Goal: Task Accomplishment & Management: Use online tool/utility

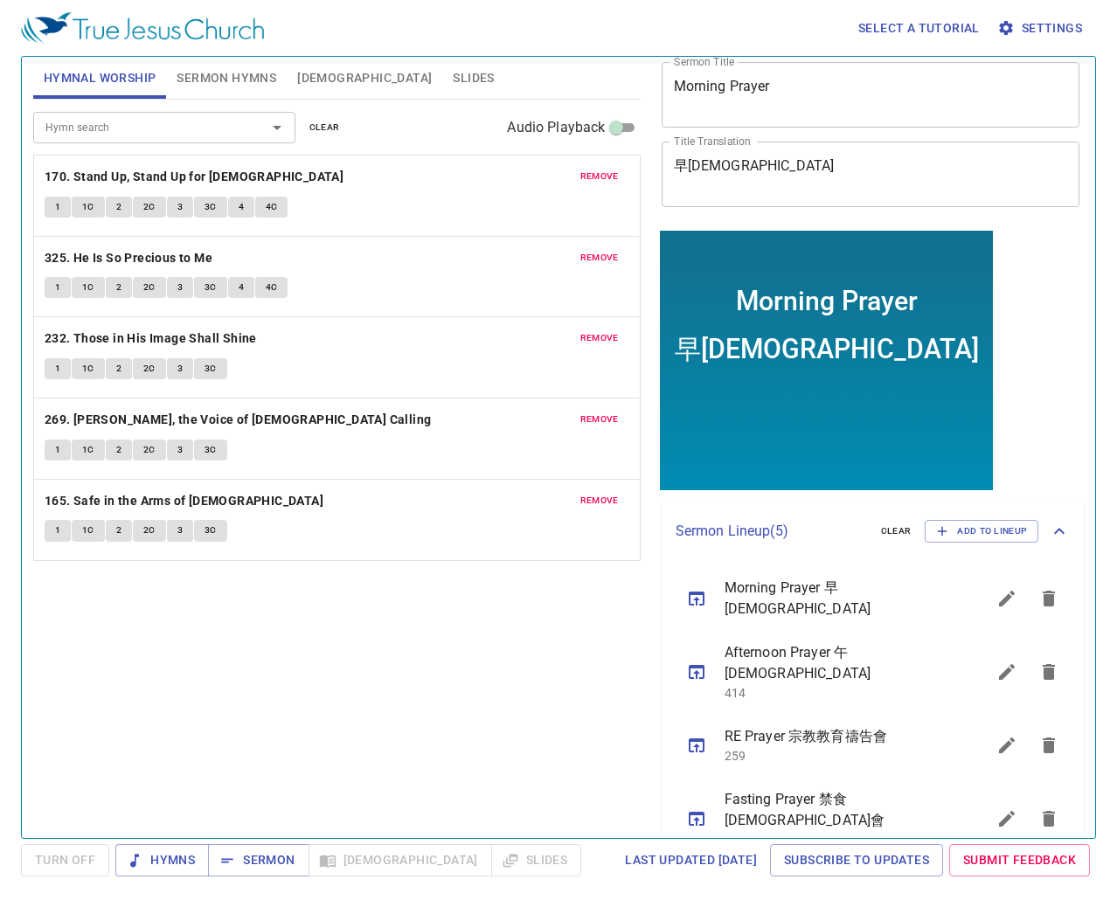
scroll to position [155, 0]
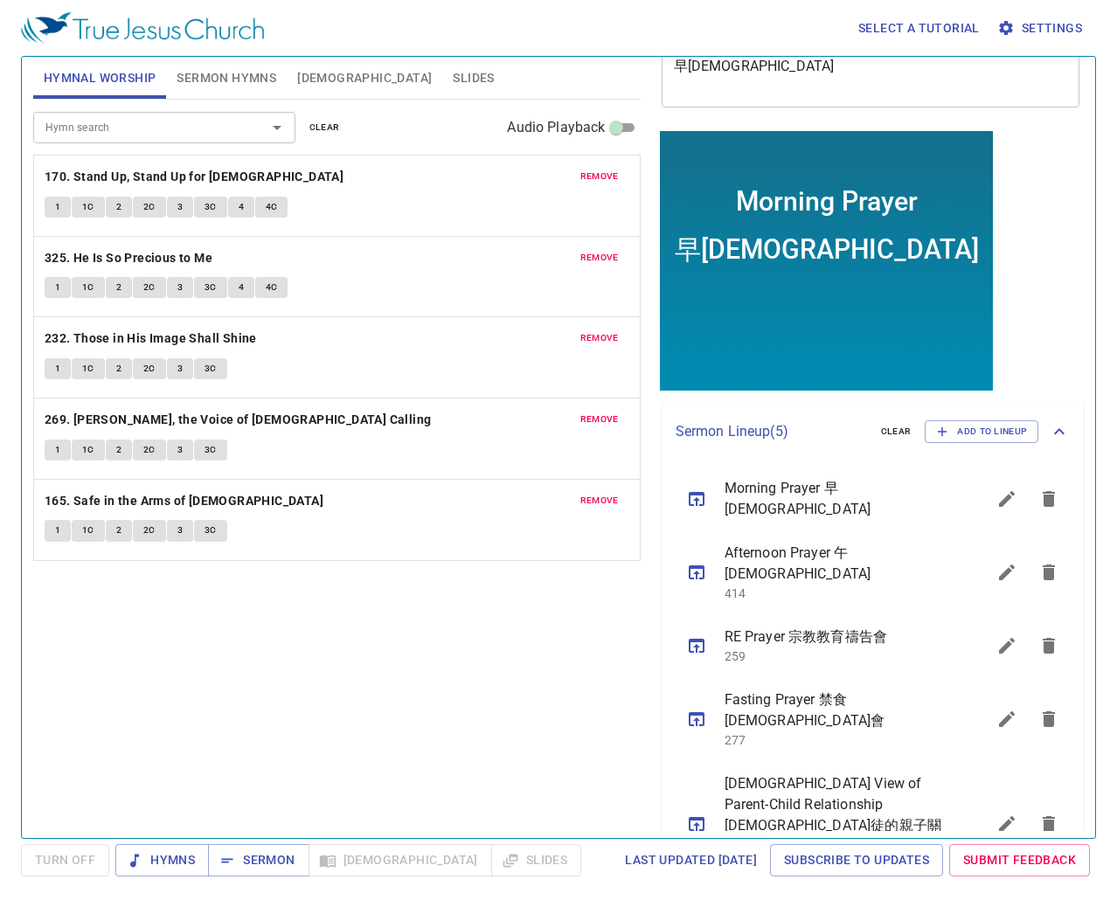
click at [996, 522] on icon "sermon lineup list" at bounding box center [1006, 823] width 21 height 21
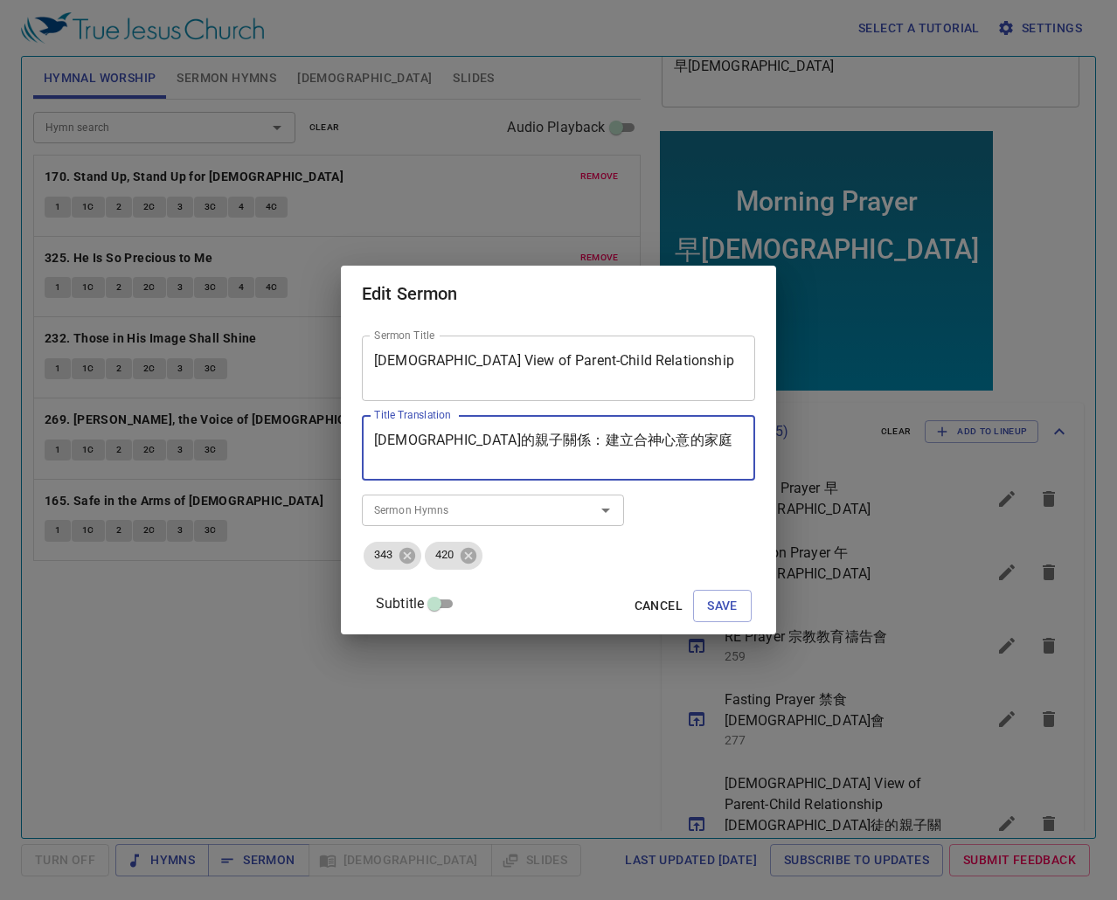
drag, startPoint x: 666, startPoint y: 441, endPoint x: -1, endPoint y: 344, distance: 673.6
click at [0, 344] on html "Select a tutorial Settings Hymnal Worship Sermon Hymns Bible Slides Hymn search…" at bounding box center [558, 450] width 1117 height 900
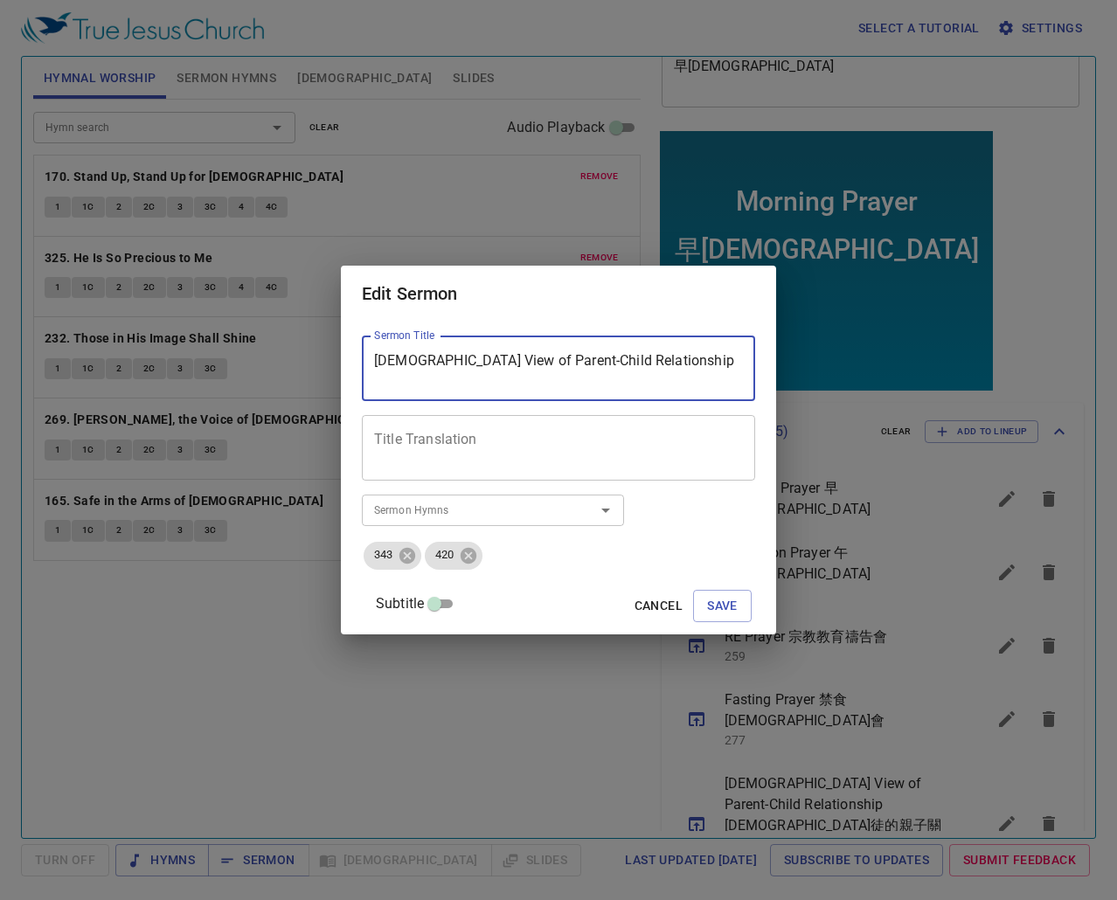
drag, startPoint x: 712, startPoint y: 357, endPoint x: 16, endPoint y: 319, distance: 697.4
click at [16, 319] on div "Edit Sermon Sermon Title Christian View of Parent-Child Relationship Sermon Tit…" at bounding box center [558, 450] width 1117 height 900
click at [430, 357] on textarea "Love that is Better than Wine" at bounding box center [558, 368] width 369 height 33
drag, startPoint x: 518, startPoint y: 358, endPoint x: 535, endPoint y: 365, distance: 18.0
click at [521, 358] on textarea "Love That is Better than Wine" at bounding box center [558, 368] width 369 height 33
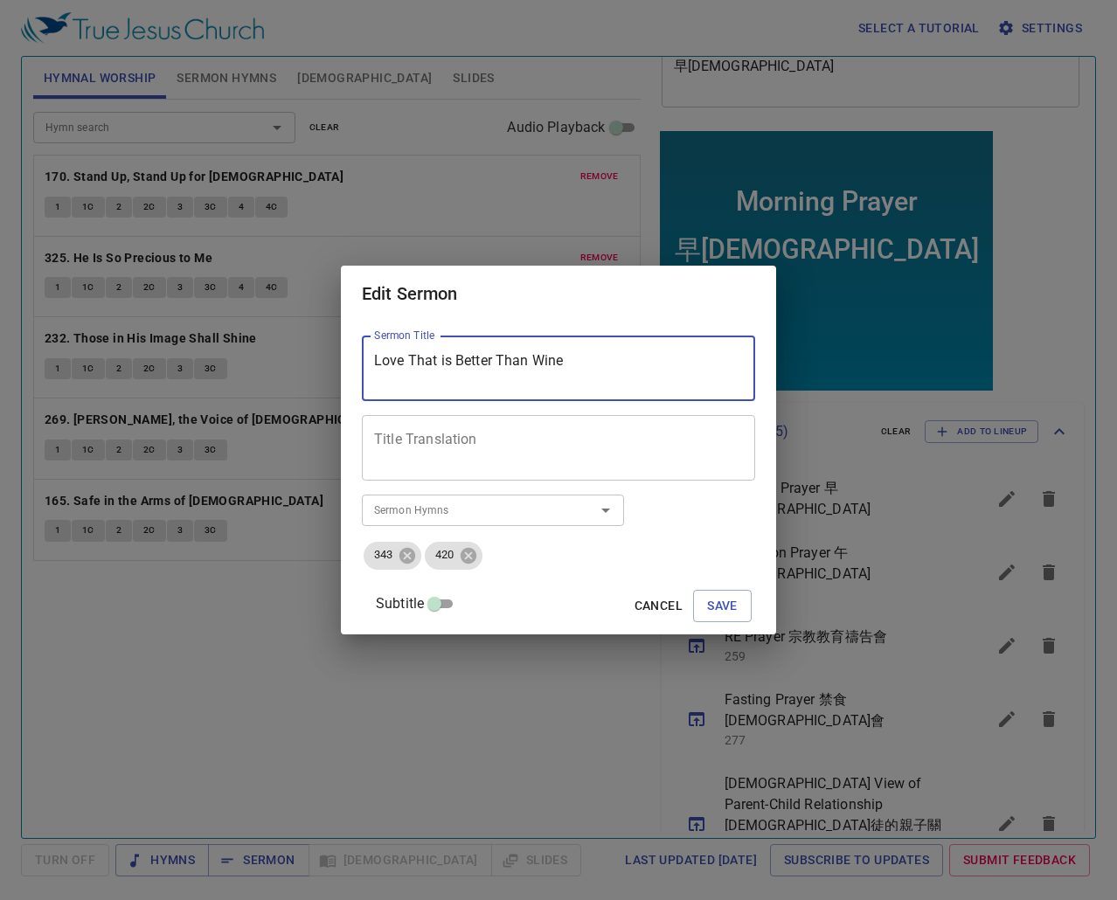
click at [436, 363] on textarea "Love That is Better Than Wine" at bounding box center [558, 368] width 369 height 33
click at [518, 356] on textarea "Love that is Better Than Wine" at bounding box center [558, 368] width 369 height 33
click at [432, 359] on textarea "Love that is Better than Wine" at bounding box center [558, 368] width 369 height 33
click at [611, 360] on textarea "Love That is Better than Wine" at bounding box center [558, 368] width 369 height 33
click at [466, 363] on textarea "Love That is Better than Wine" at bounding box center [558, 368] width 369 height 33
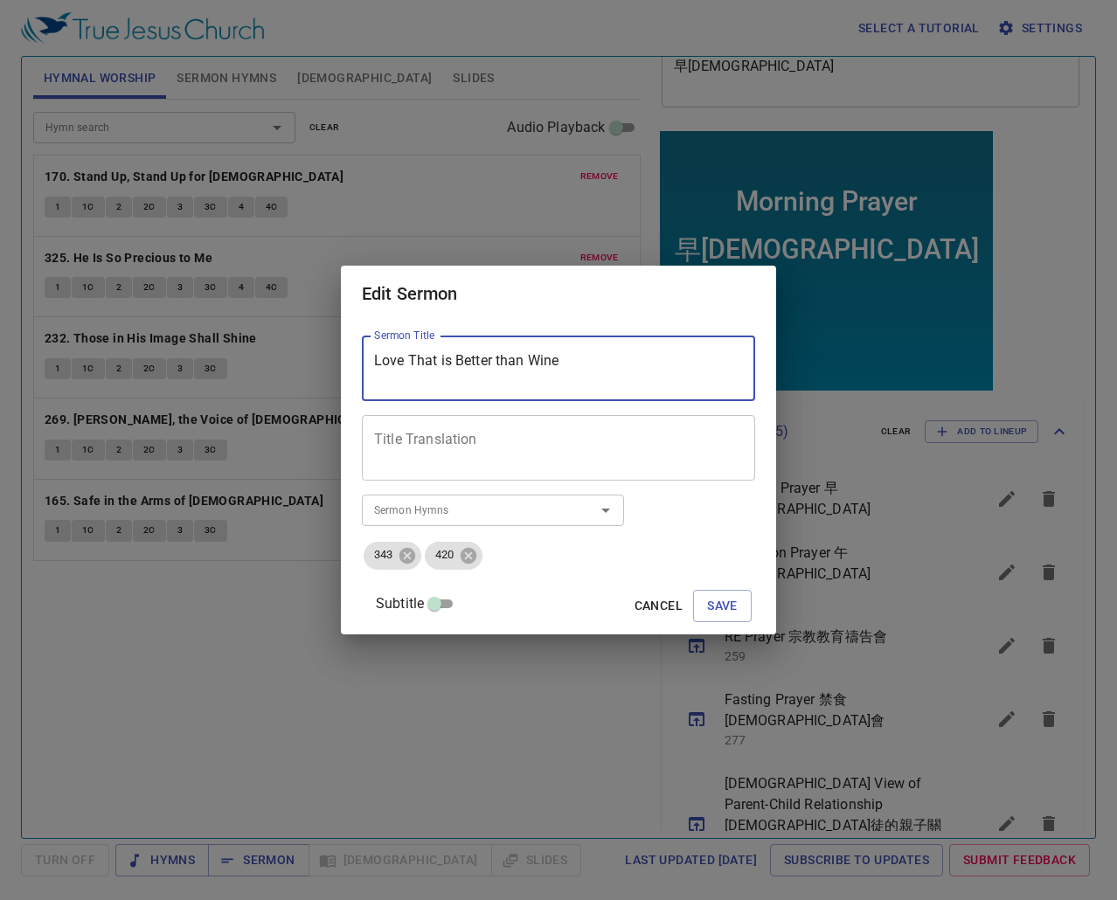
click at [466, 363] on textarea "Love That is Better than Wine" at bounding box center [558, 368] width 369 height 33
click at [467, 363] on textarea "Love That is Better than Wine" at bounding box center [558, 368] width 369 height 33
click at [479, 363] on textarea "Love That is Better than Wine" at bounding box center [558, 368] width 369 height 33
type textarea "Love That is Better than Wine"
click at [506, 445] on textarea "Title Translation" at bounding box center [558, 448] width 369 height 33
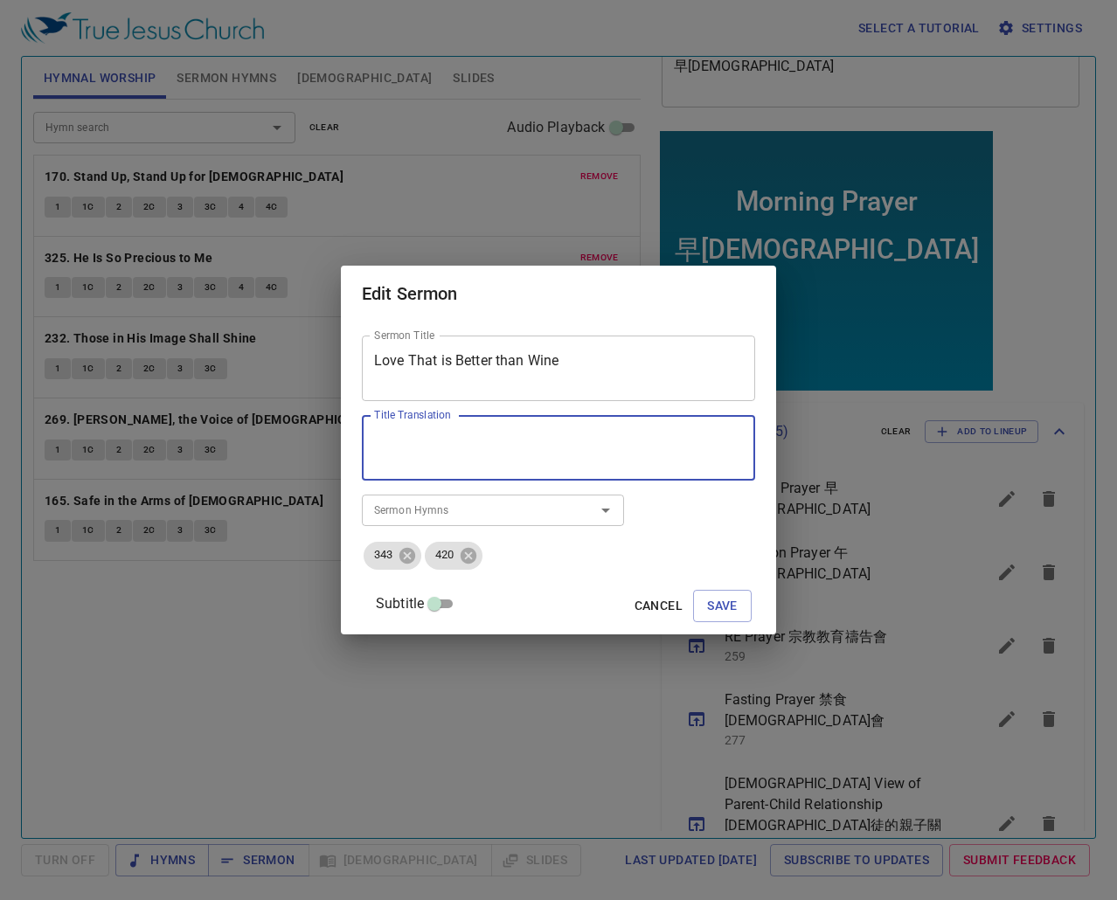
paste textarea "愛 情 比 酒 更 美"
drag, startPoint x: 548, startPoint y: 451, endPoint x: 232, endPoint y: 422, distance: 317.6
click at [232, 422] on div "Edit Sermon Sermon Title Love That is Better than Wine Sermon Title Title Trans…" at bounding box center [558, 450] width 1117 height 900
click at [543, 439] on textarea "愛 情 比 酒 更 美" at bounding box center [558, 448] width 369 height 33
type textarea "愛 情 比 酒 更 美"
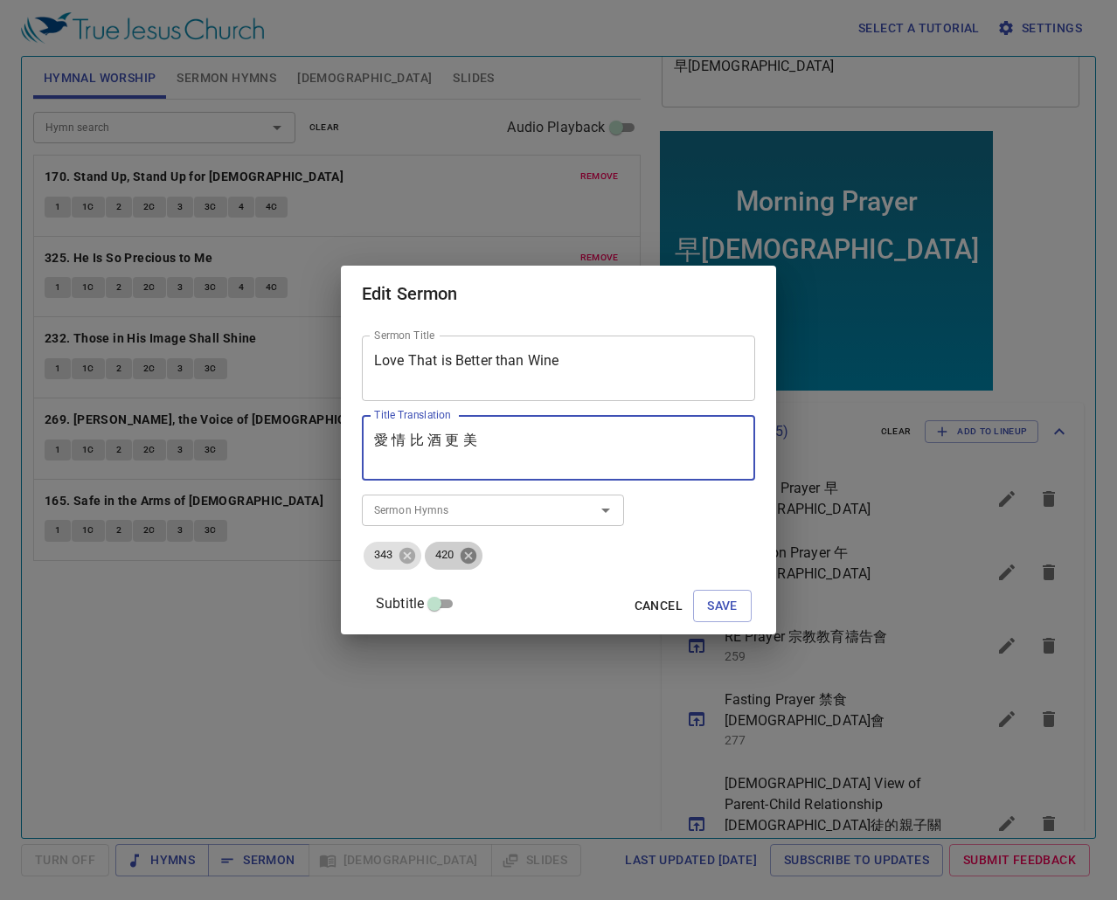
click at [476, 522] on icon at bounding box center [468, 555] width 16 height 16
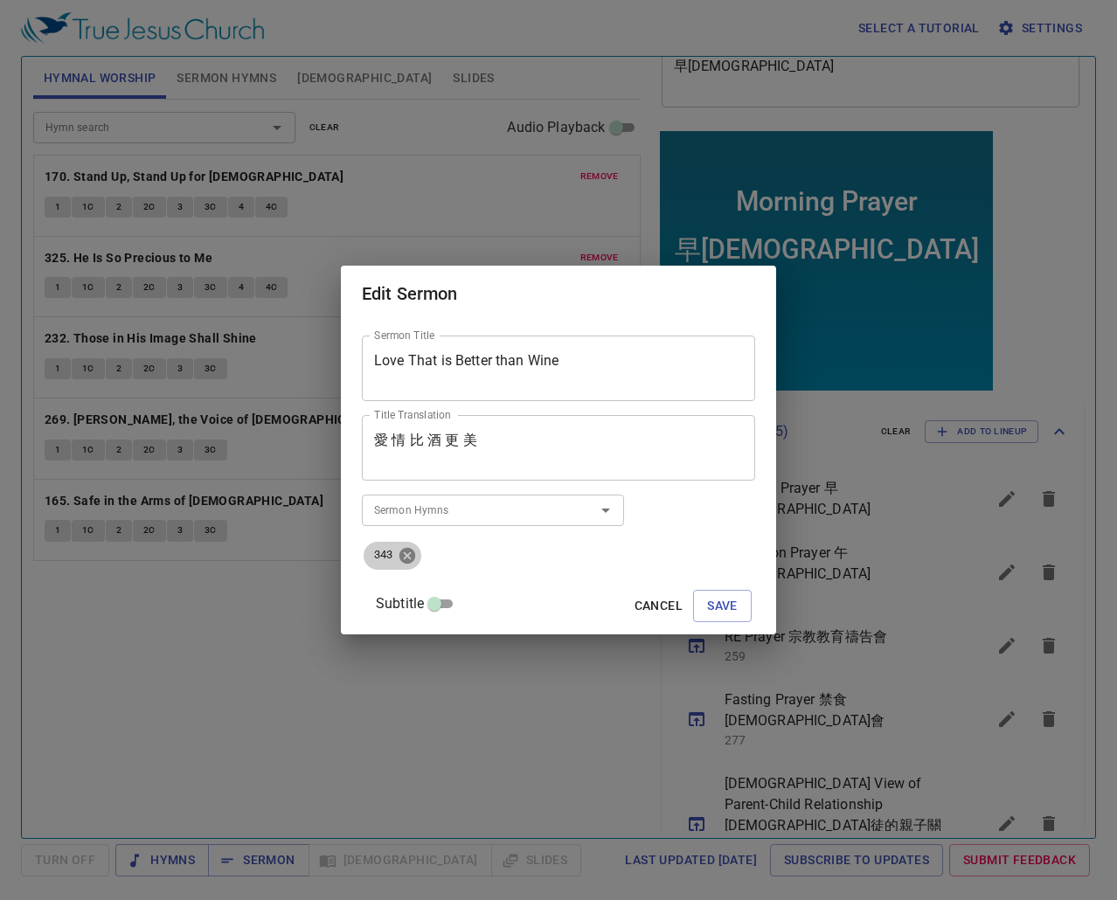
click at [415, 522] on icon at bounding box center [407, 555] width 16 height 16
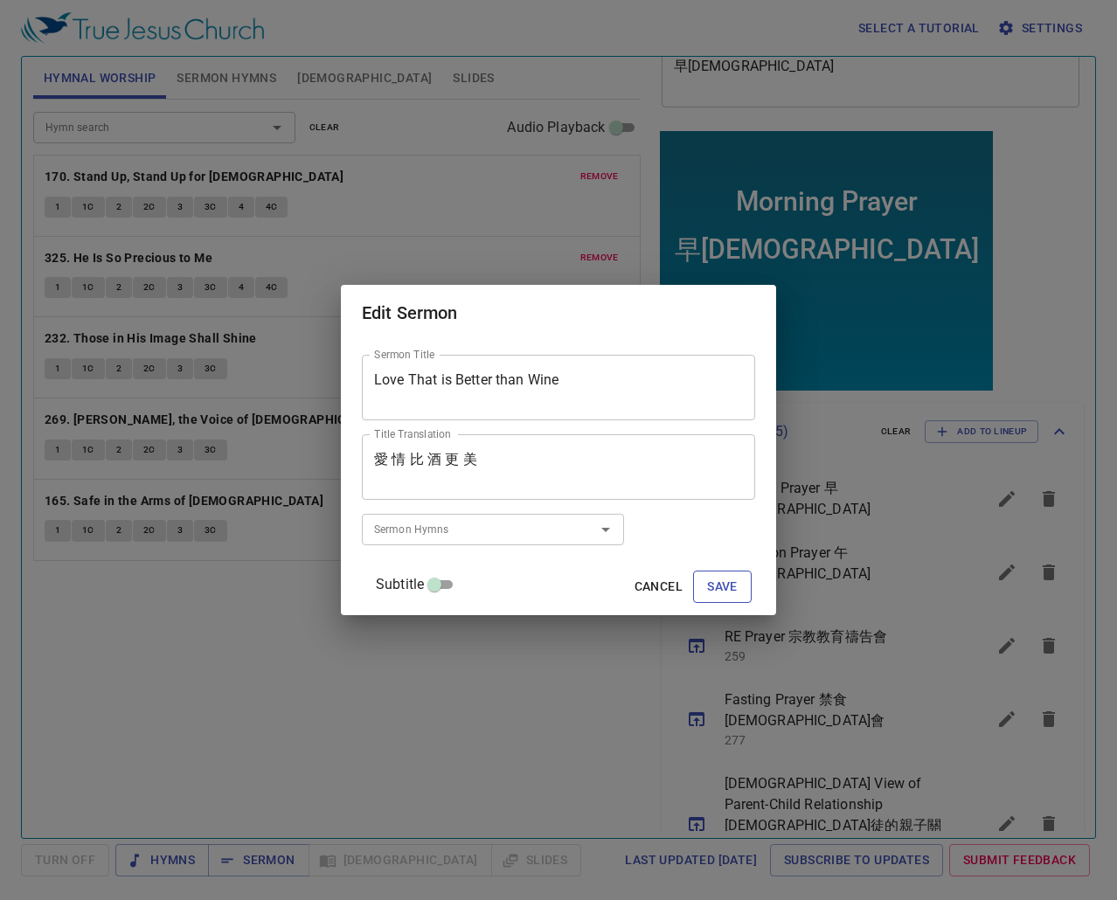
click at [716, 522] on span "Save" at bounding box center [722, 587] width 31 height 22
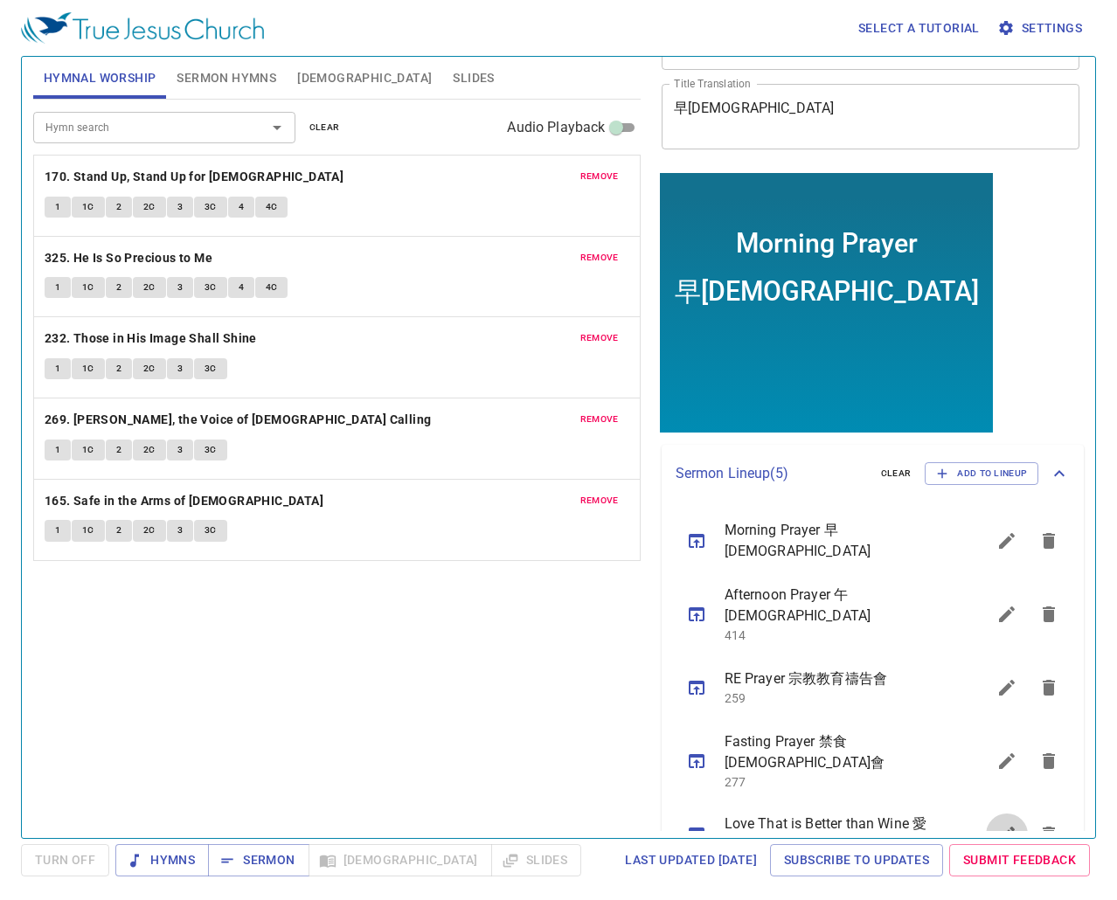
click at [999, 522] on icon "sermon lineup list" at bounding box center [1007, 834] width 16 height 16
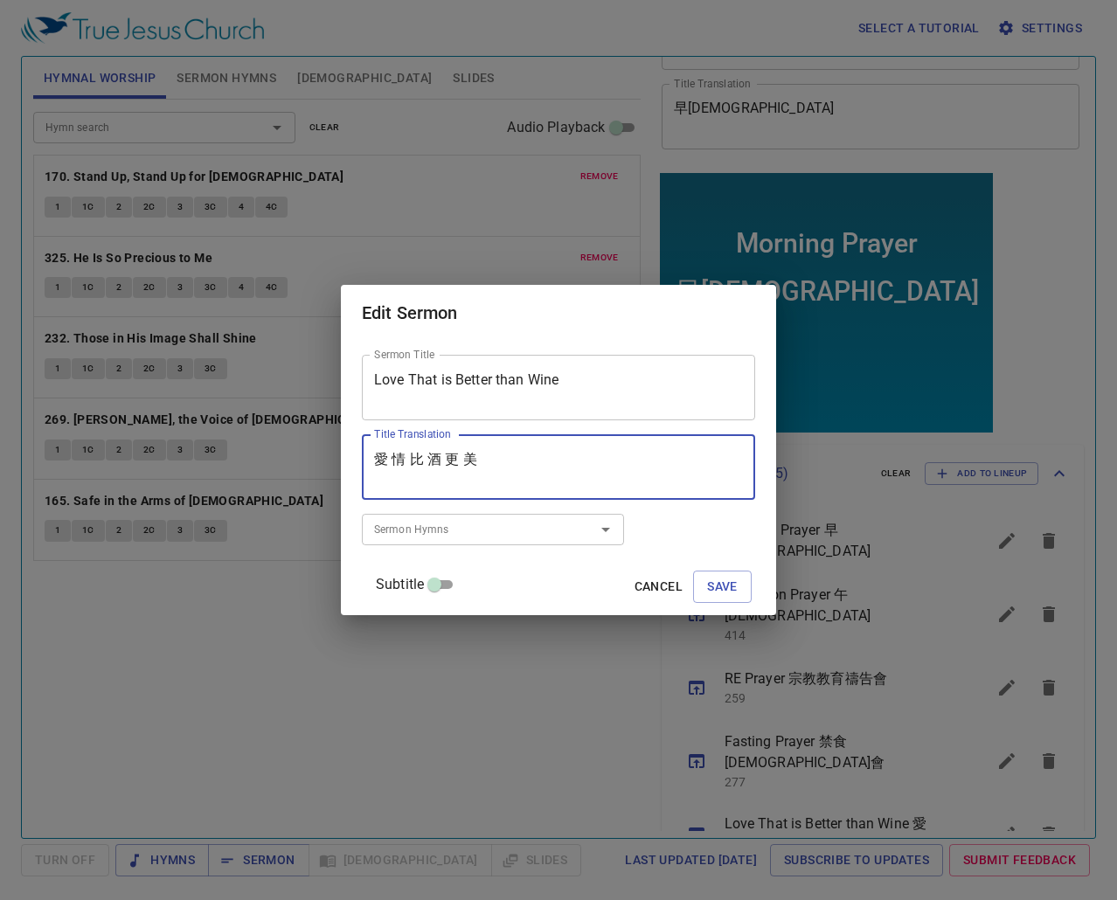
click at [411, 460] on textarea "愛 情 比 酒 更 美" at bounding box center [558, 467] width 369 height 33
click at [428, 455] on textarea "愛情 比 酒 更 美" at bounding box center [558, 467] width 369 height 33
click at [441, 456] on textarea "愛情比 酒 更 美" at bounding box center [558, 467] width 369 height 33
click at [456, 457] on textarea "愛情比酒 更 美" at bounding box center [558, 467] width 369 height 33
click at [470, 458] on textarea "愛情比酒更 美" at bounding box center [558, 467] width 369 height 33
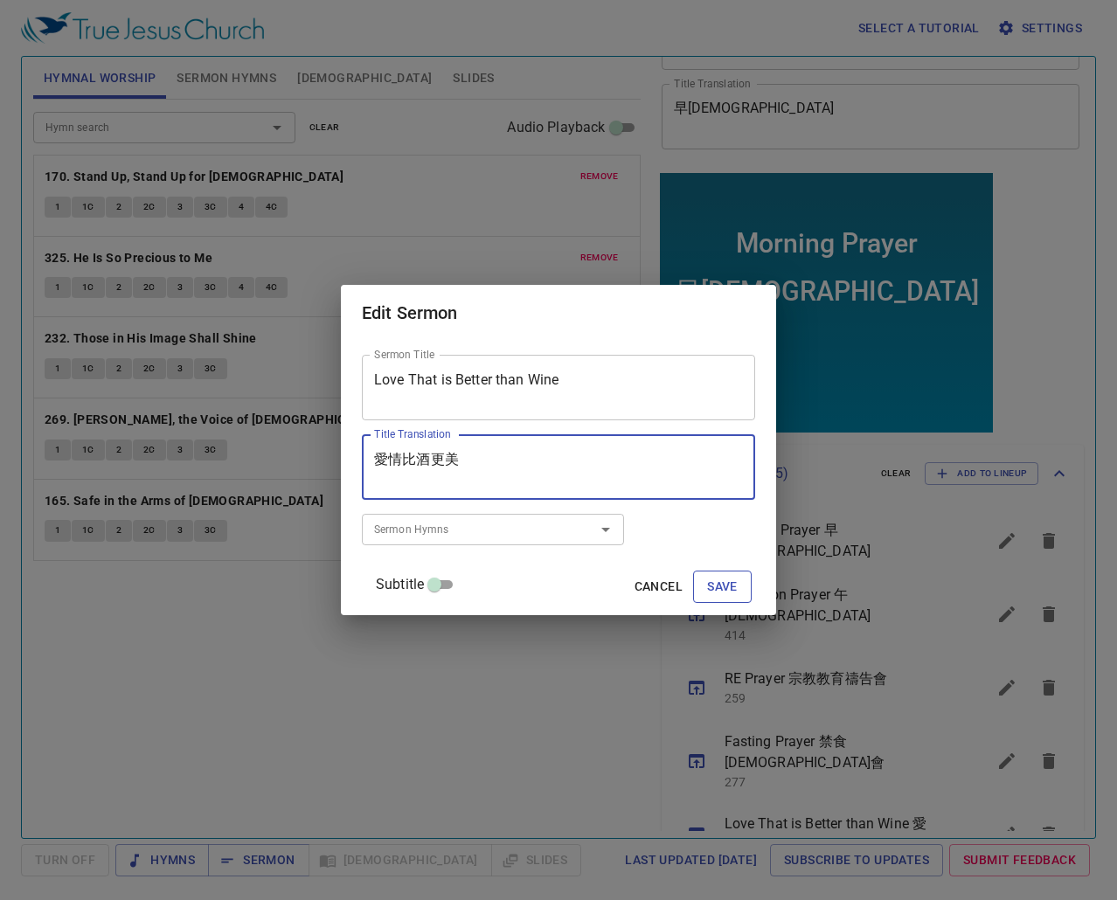
type textarea "愛情比酒更美"
click at [707, 522] on span "Save" at bounding box center [722, 587] width 31 height 22
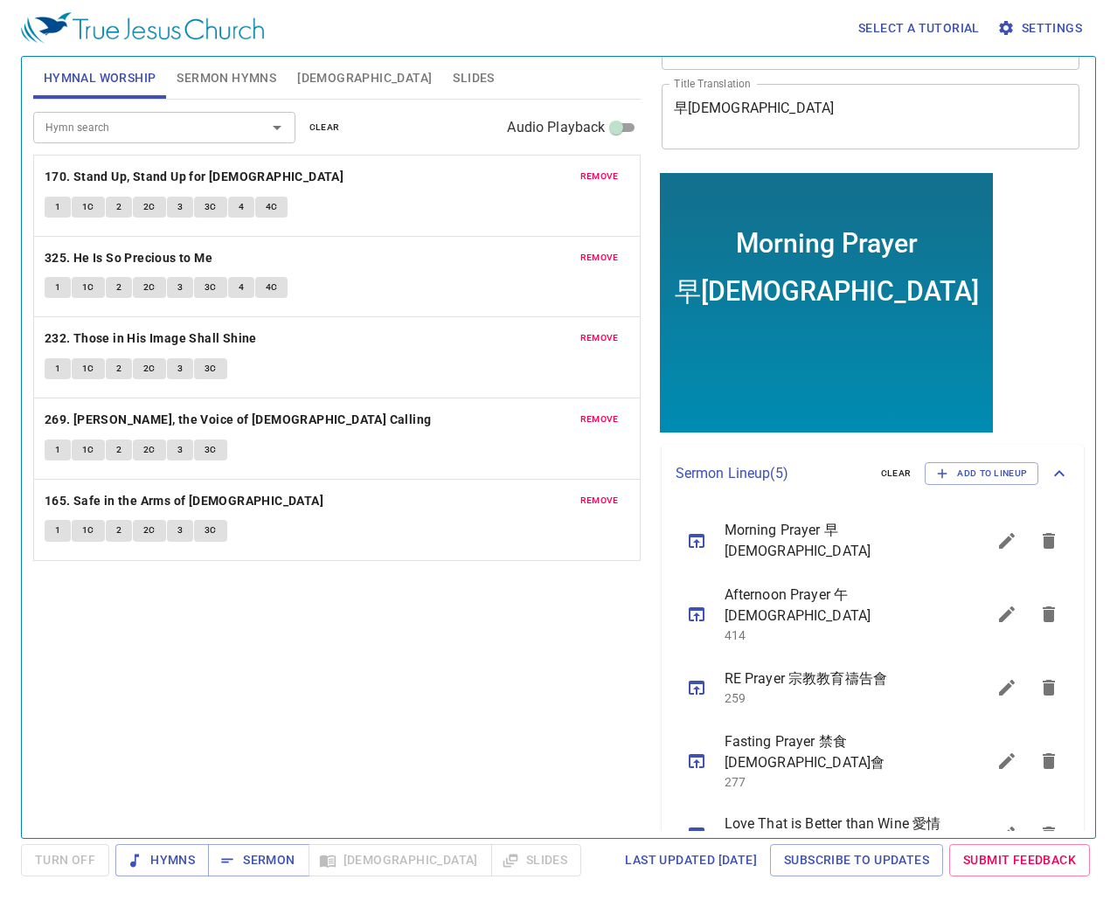
click at [996, 522] on icon "sermon lineup list" at bounding box center [1006, 834] width 21 height 21
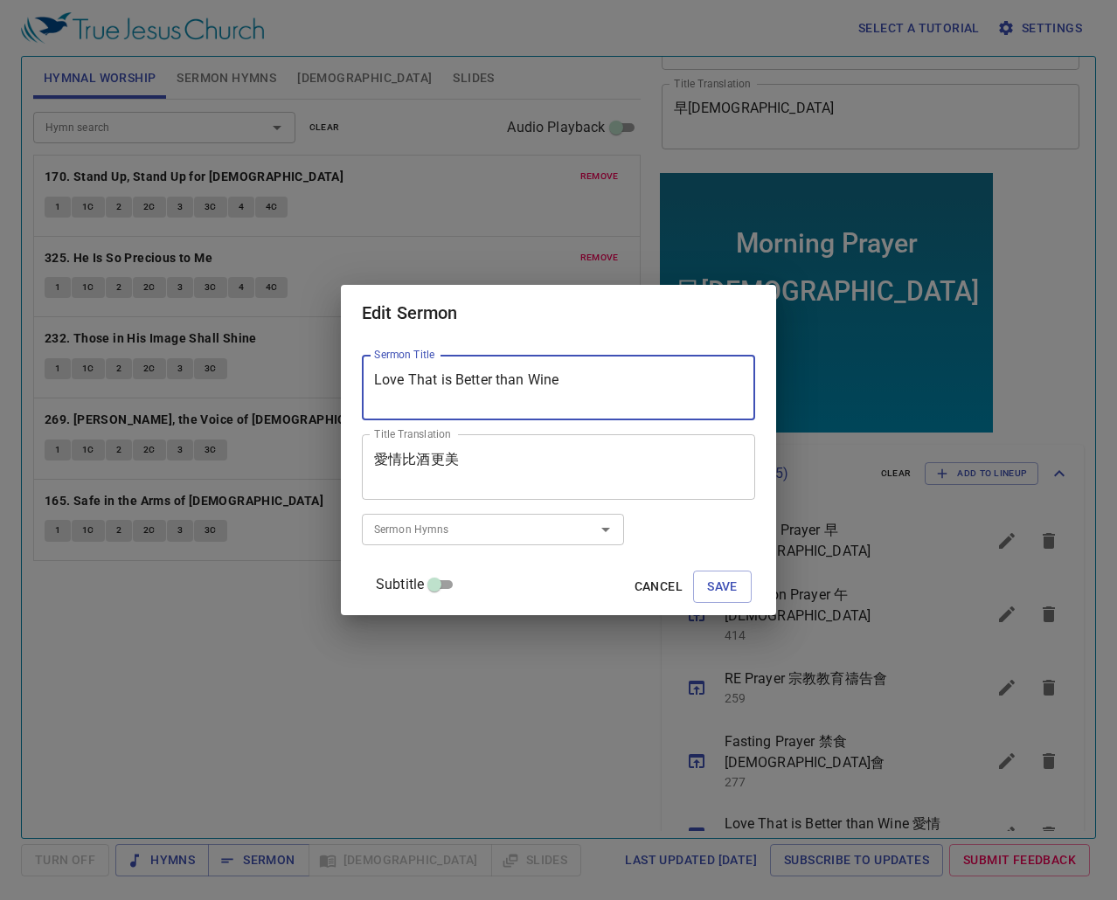
drag, startPoint x: 609, startPoint y: 378, endPoint x: 163, endPoint y: 384, distance: 446.5
click at [169, 381] on div "Edit Sermon Sermon Title Love That is Better than Wine Sermon Title Title Trans…" at bounding box center [558, 450] width 1117 height 900
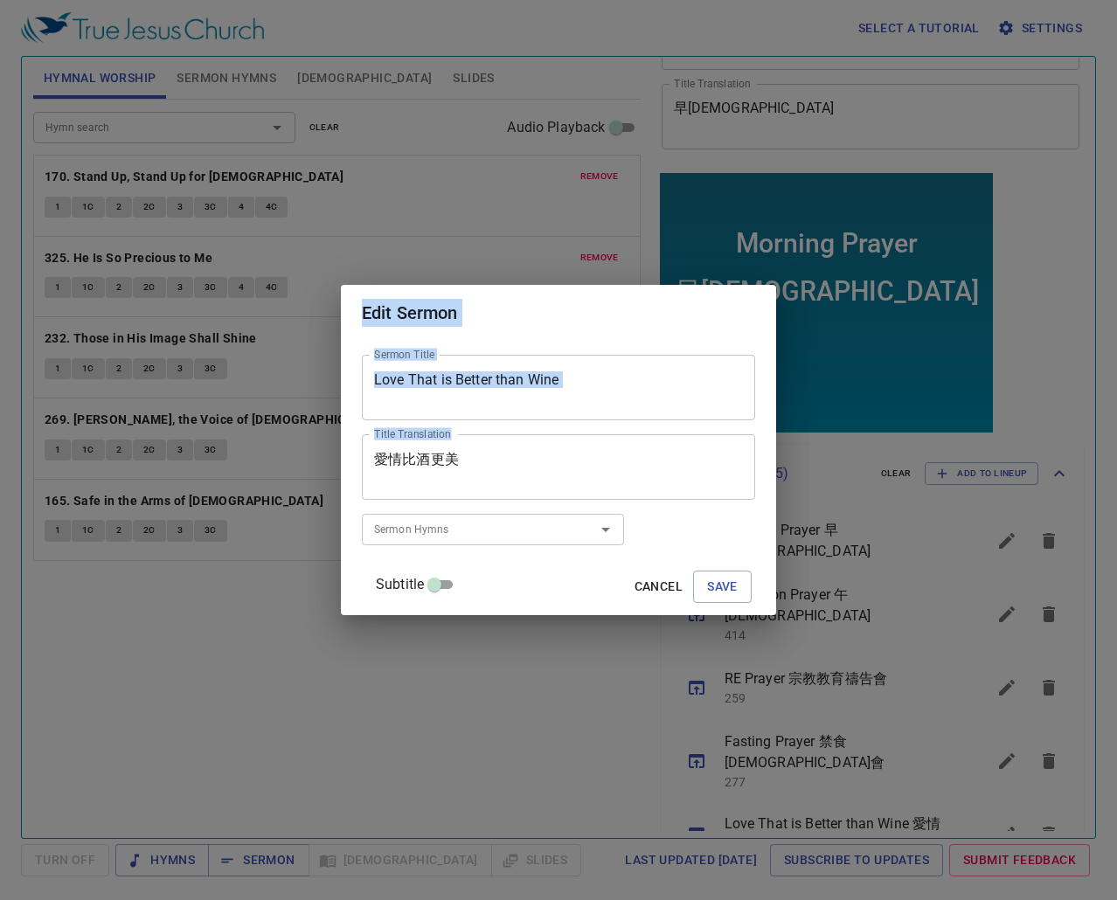
drag, startPoint x: 543, startPoint y: 447, endPoint x: 118, endPoint y: 462, distance: 424.9
click at [118, 462] on div "Edit Sermon Sermon Title Love That is Better than Wine Sermon Title Title Trans…" at bounding box center [558, 450] width 1117 height 900
drag, startPoint x: 388, startPoint y: 457, endPoint x: 481, endPoint y: 457, distance: 93.5
click at [389, 457] on div "愛情比酒更美 Title Translation" at bounding box center [558, 467] width 393 height 66
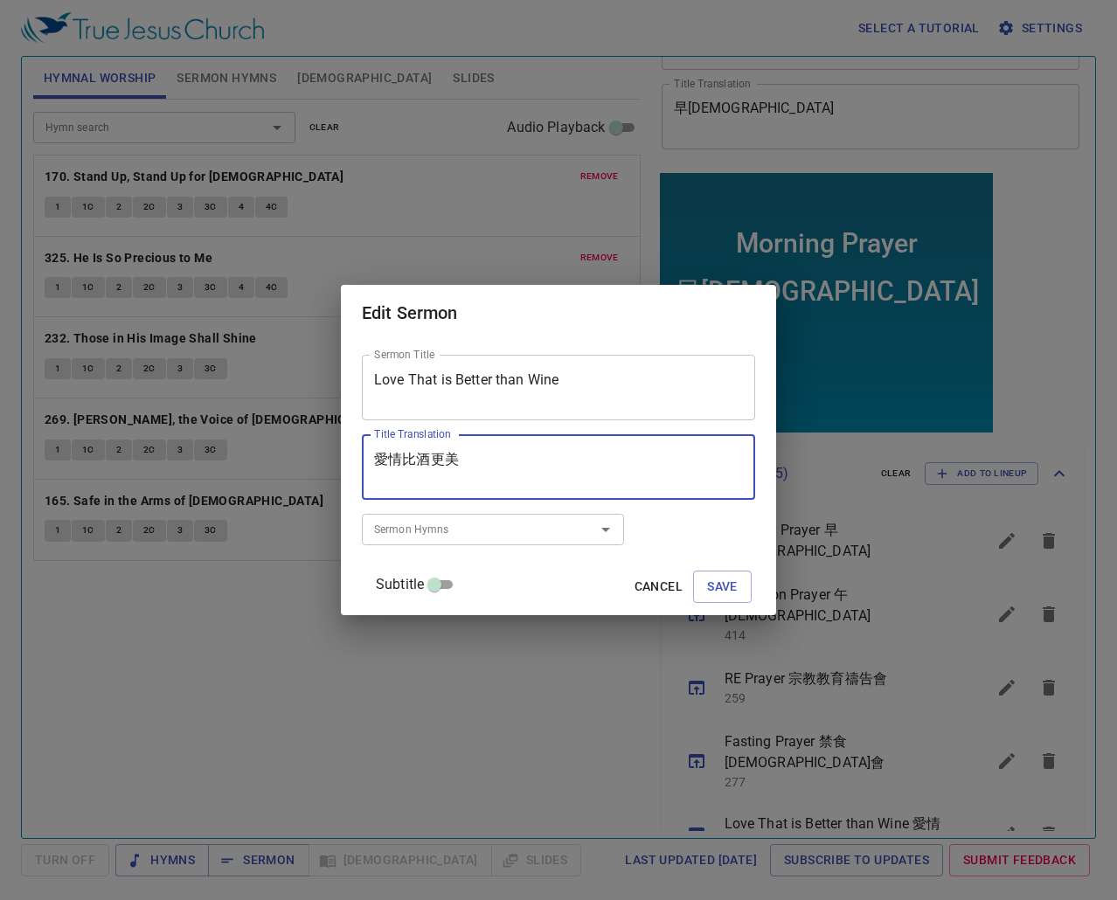
drag, startPoint x: 508, startPoint y: 455, endPoint x: 247, endPoint y: 458, distance: 261.2
click at [247, 458] on div "Edit Sermon Sermon Title Love That is Better than Wine Sermon Title Title Trans…" at bounding box center [558, 450] width 1117 height 900
click at [707, 522] on span "Save" at bounding box center [722, 587] width 31 height 22
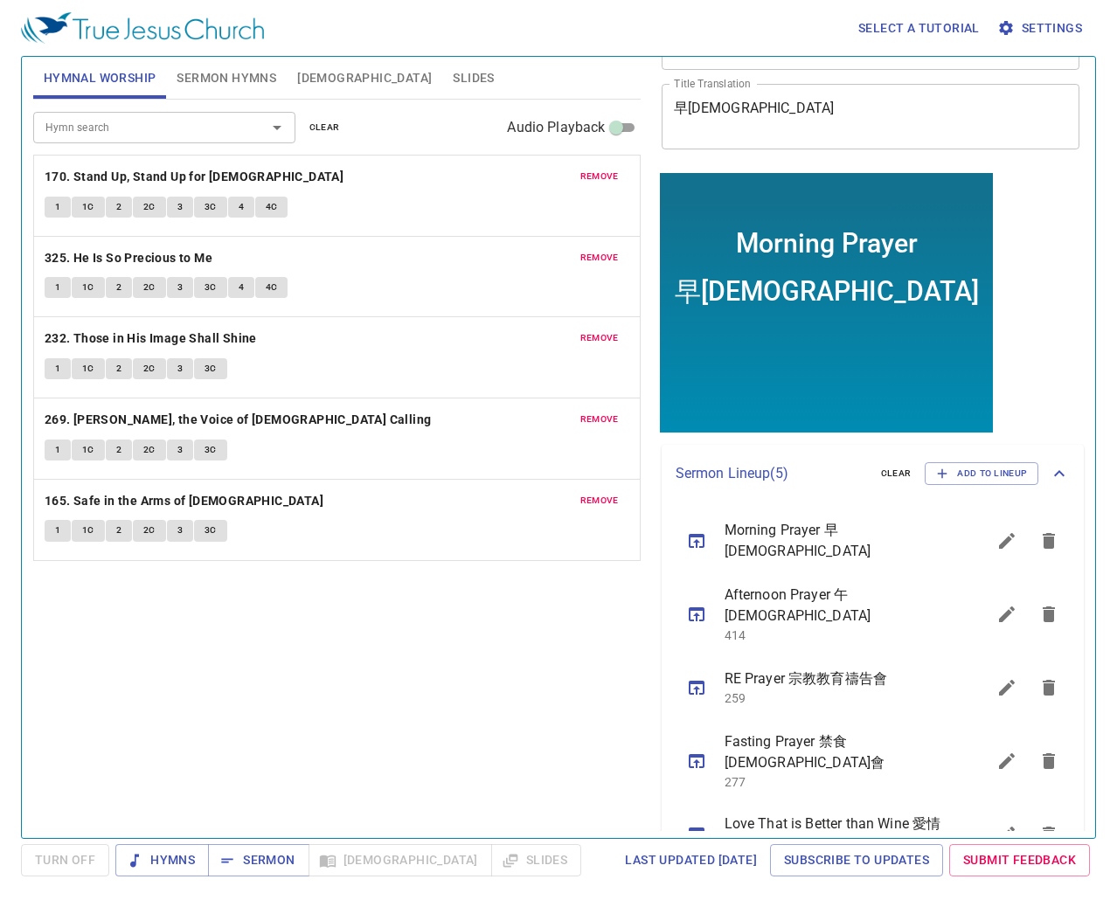
click at [678, 522] on button "sermon lineup list" at bounding box center [696, 834] width 42 height 42
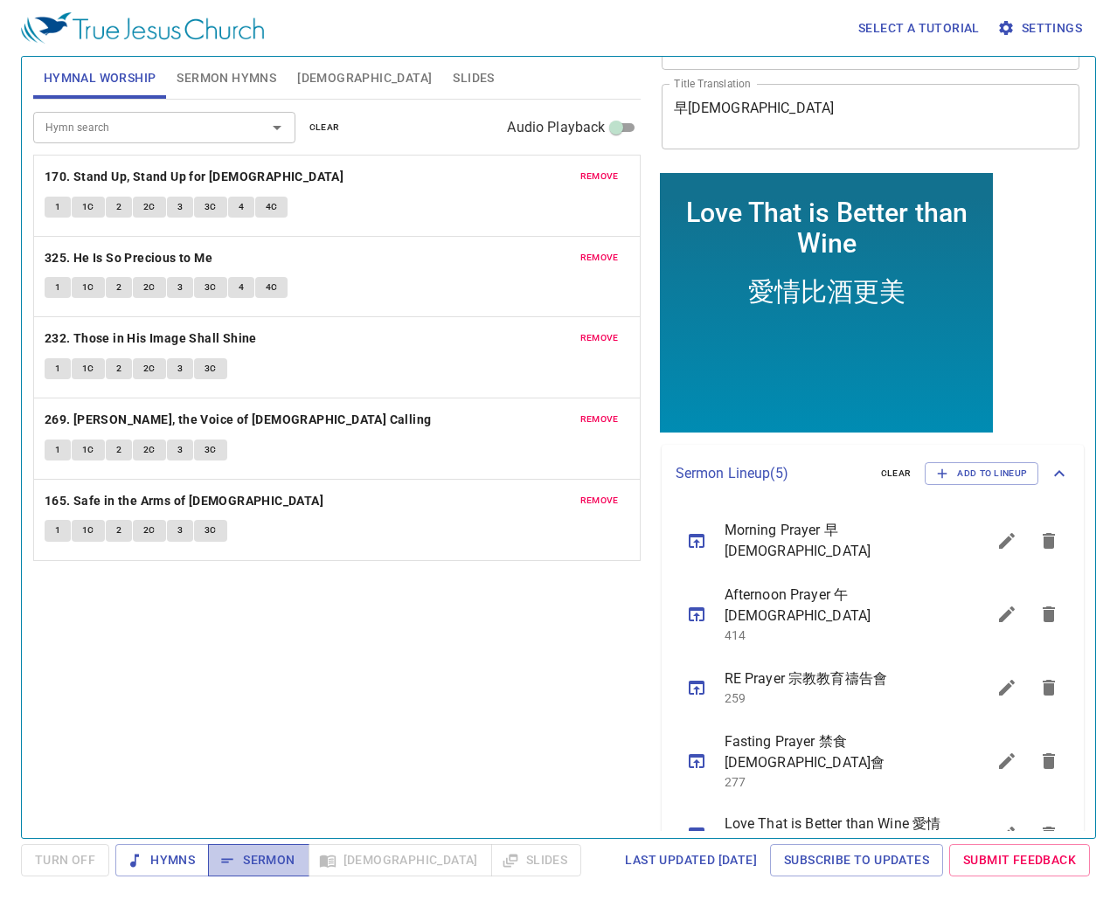
click at [210, 522] on button "Sermon" at bounding box center [258, 860] width 100 height 32
click at [996, 522] on icon "sermon lineup list" at bounding box center [1006, 834] width 21 height 21
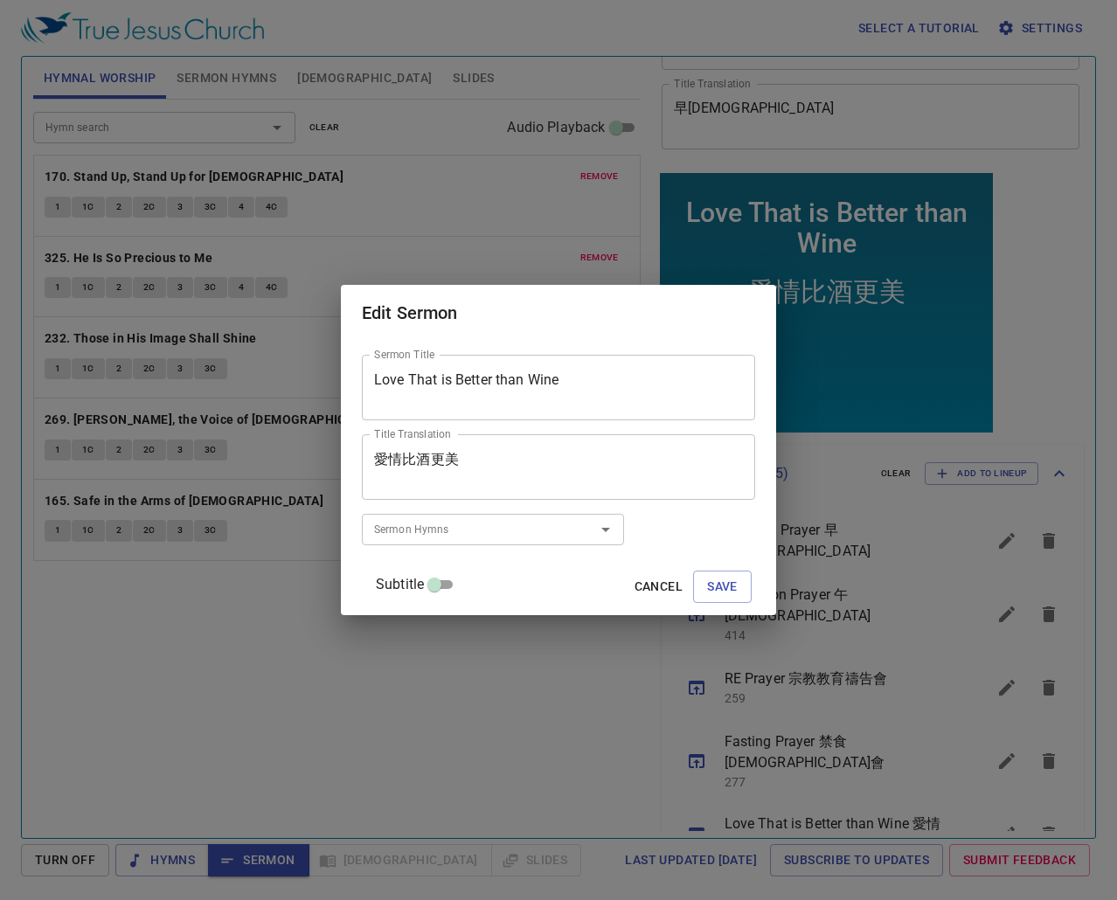
click at [521, 522] on input "Sermon Hymns" at bounding box center [467, 529] width 200 height 20
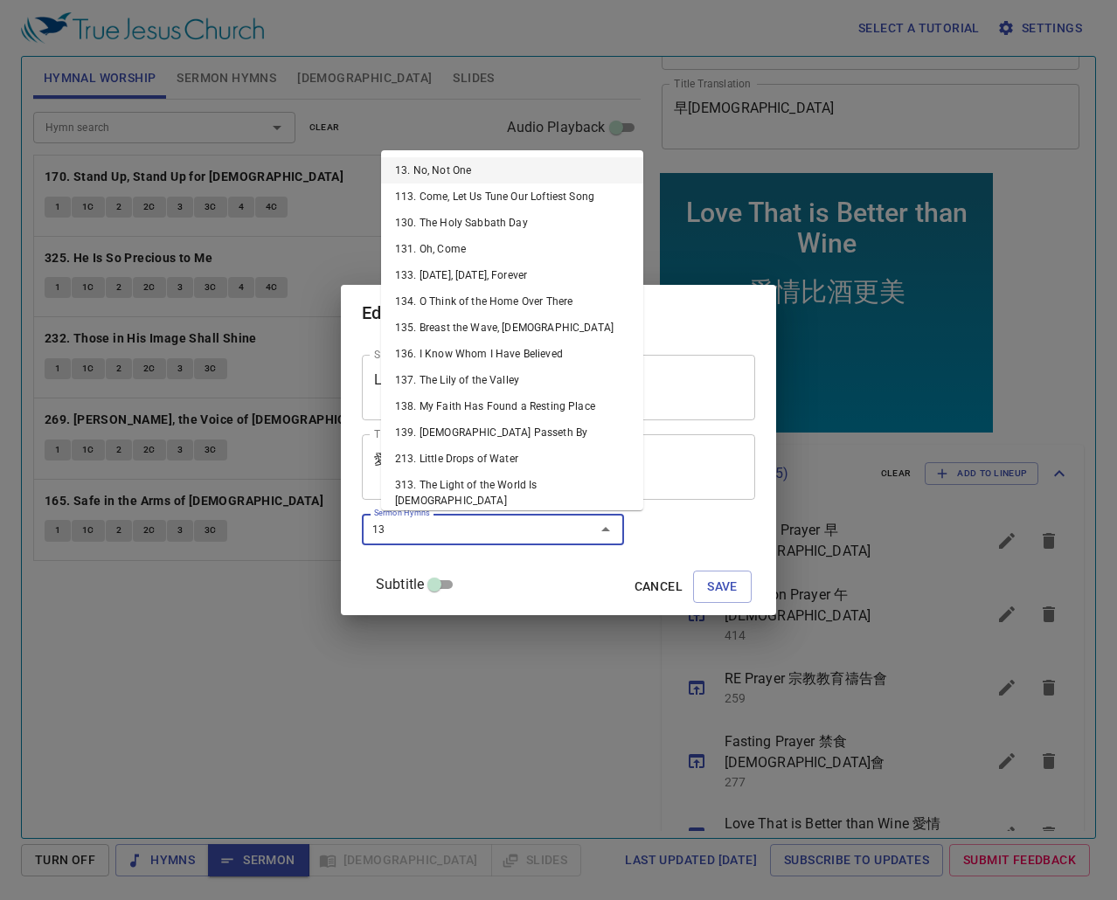
type input "137"
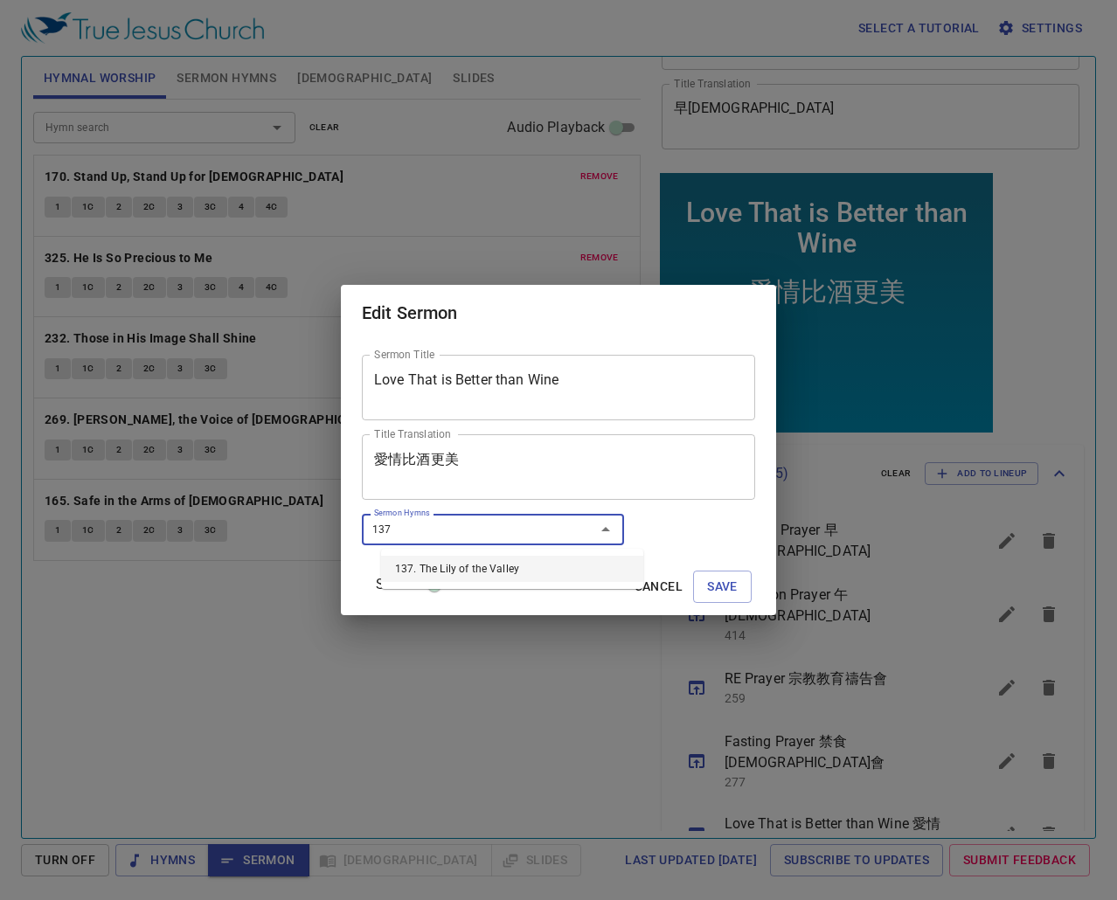
click at [457, 522] on li "137. The Lily of the Valley" at bounding box center [512, 569] width 262 height 26
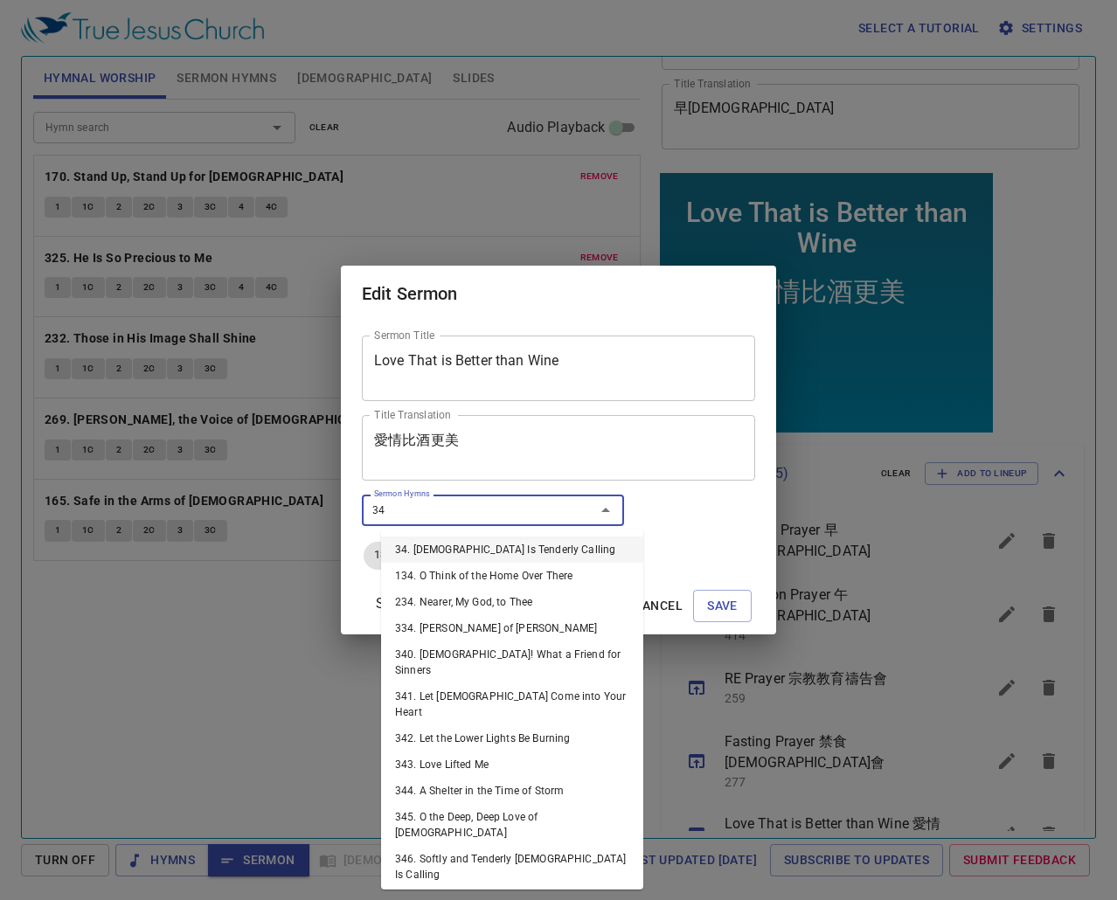
type input "343"
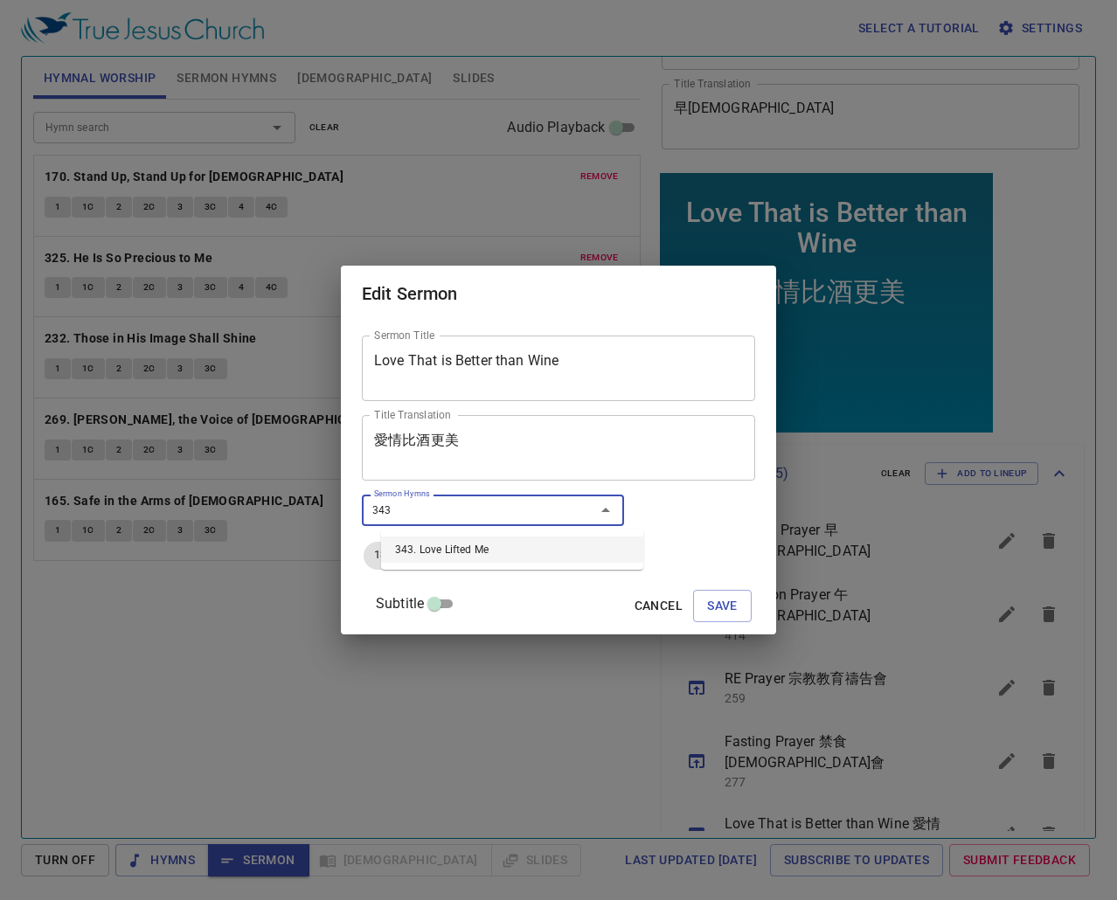
click at [460, 522] on li "343. Love Lifted Me" at bounding box center [512, 549] width 262 height 26
click at [716, 522] on span "Save" at bounding box center [722, 606] width 31 height 22
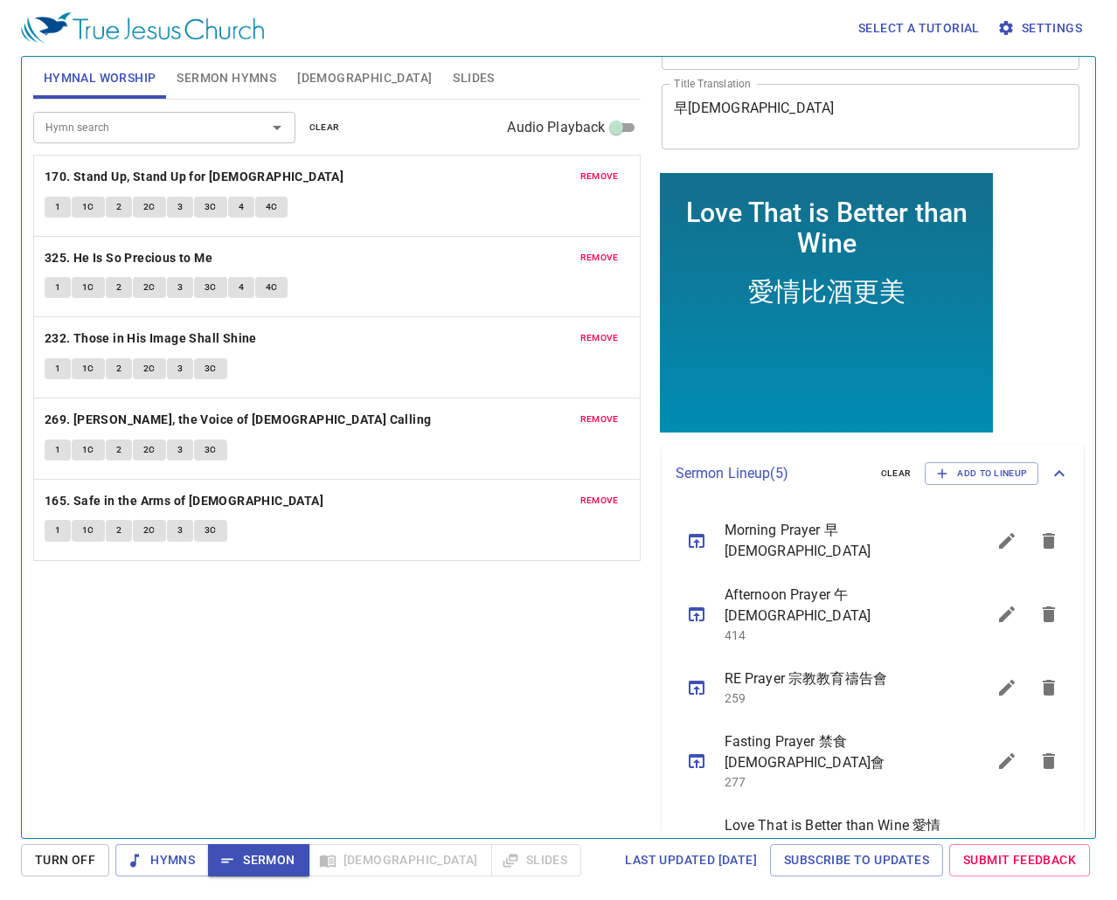
click at [702, 522] on icon "sermon lineup list" at bounding box center [696, 845] width 16 height 14
click at [999, 522] on icon "sermon lineup list" at bounding box center [1007, 845] width 16 height 16
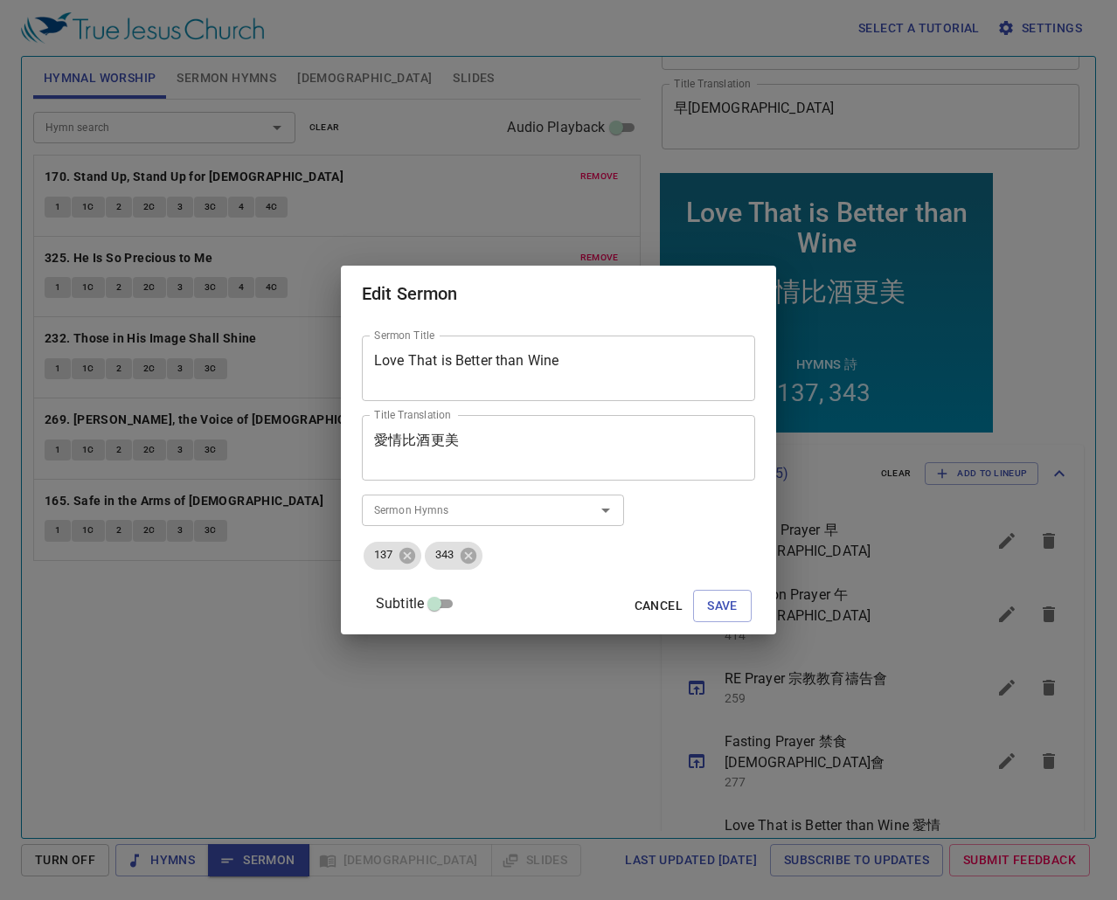
drag, startPoint x: 461, startPoint y: 344, endPoint x: 33, endPoint y: 293, distance: 431.2
click at [45, 294] on div "Edit Sermon Sermon Title Love That is Better than Wine Sermon Title Title Trans…" at bounding box center [558, 450] width 1117 height 900
drag, startPoint x: 513, startPoint y: 449, endPoint x: 99, endPoint y: 420, distance: 415.1
click at [105, 421] on div "Edit Sermon Sermon Title Love That is Better than Wine Sermon Title Title Trans…" at bounding box center [558, 450] width 1117 height 900
click at [1041, 212] on div "Edit Sermon Sermon Title Love That is Better than Wine Sermon Title Title Trans…" at bounding box center [558, 450] width 1117 height 900
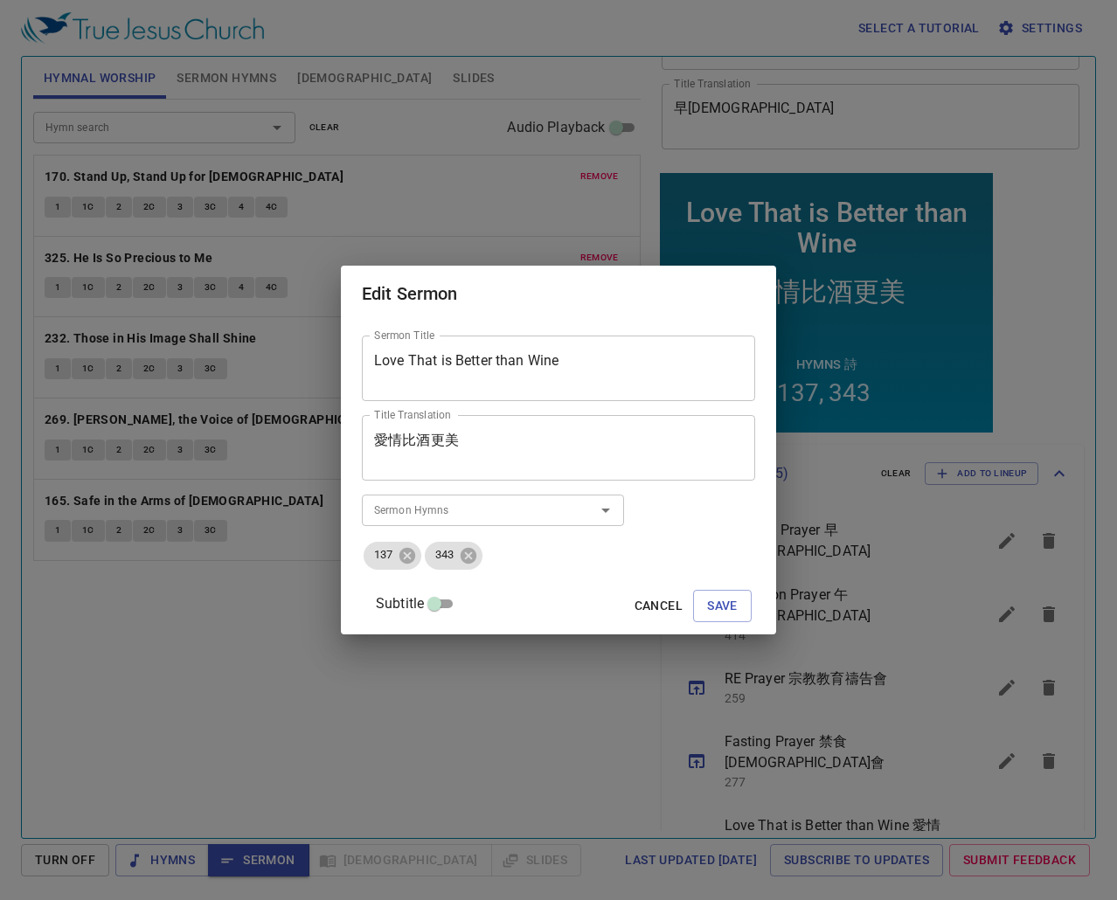
click at [681, 522] on div "Subtitle Cancel Save" at bounding box center [558, 606] width 393 height 42
click at [707, 522] on span "Save" at bounding box center [722, 606] width 31 height 22
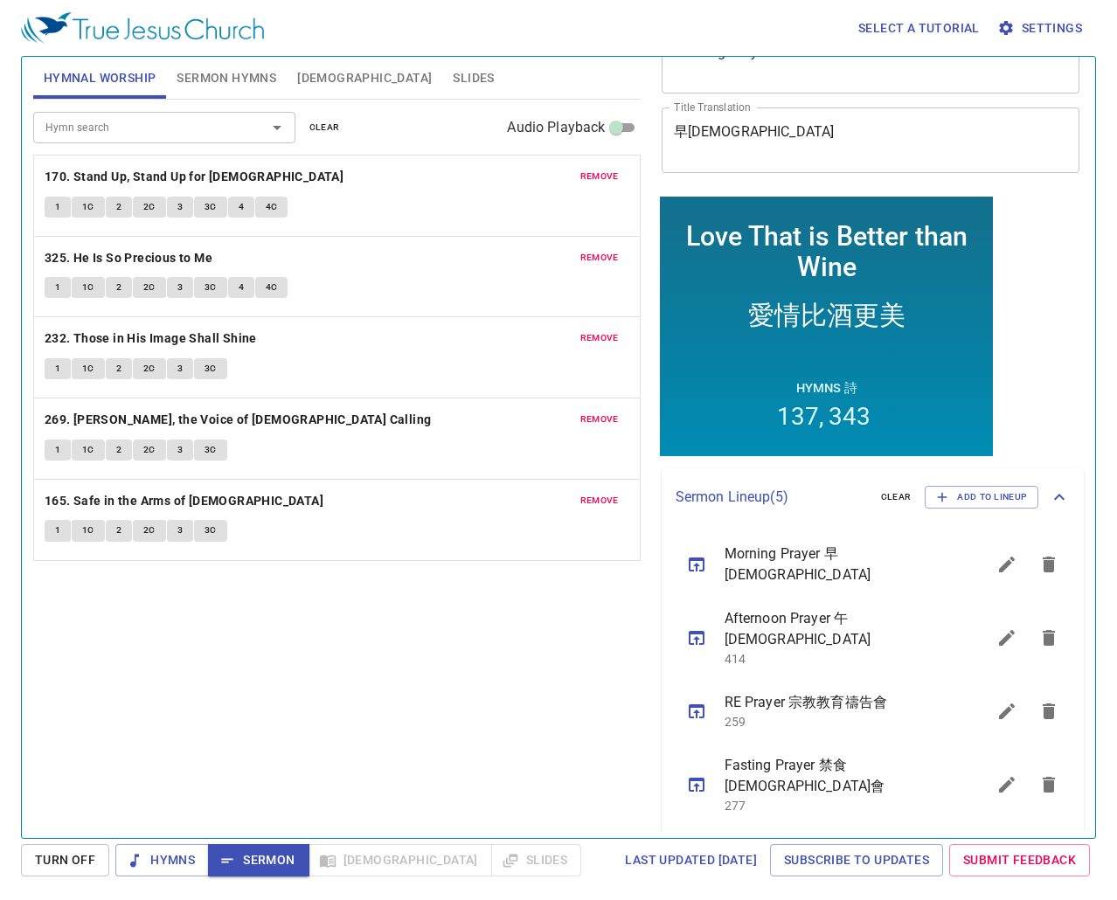
scroll to position [134, 0]
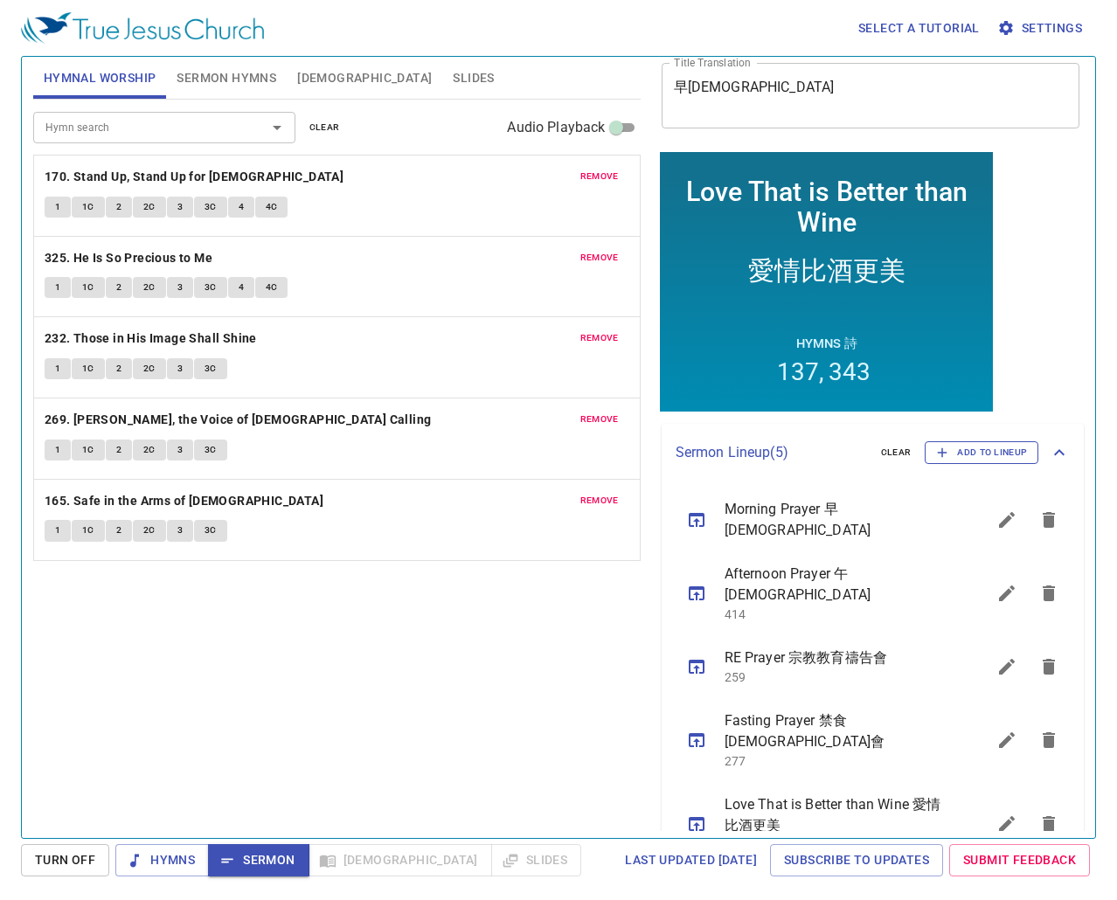
click at [951, 446] on span "Add to Lineup" at bounding box center [981, 453] width 91 height 16
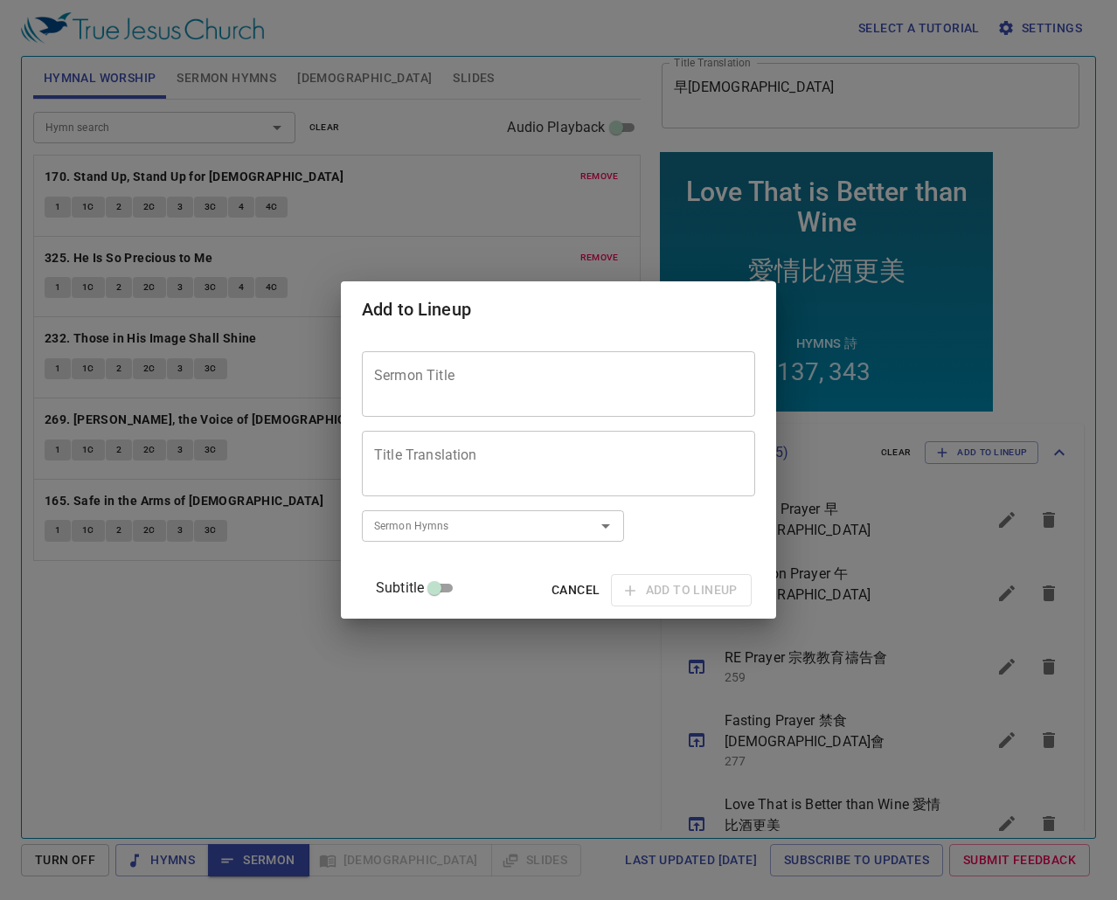
click at [492, 383] on textarea "Sermon Title" at bounding box center [558, 384] width 369 height 33
type textarea "Prayer"
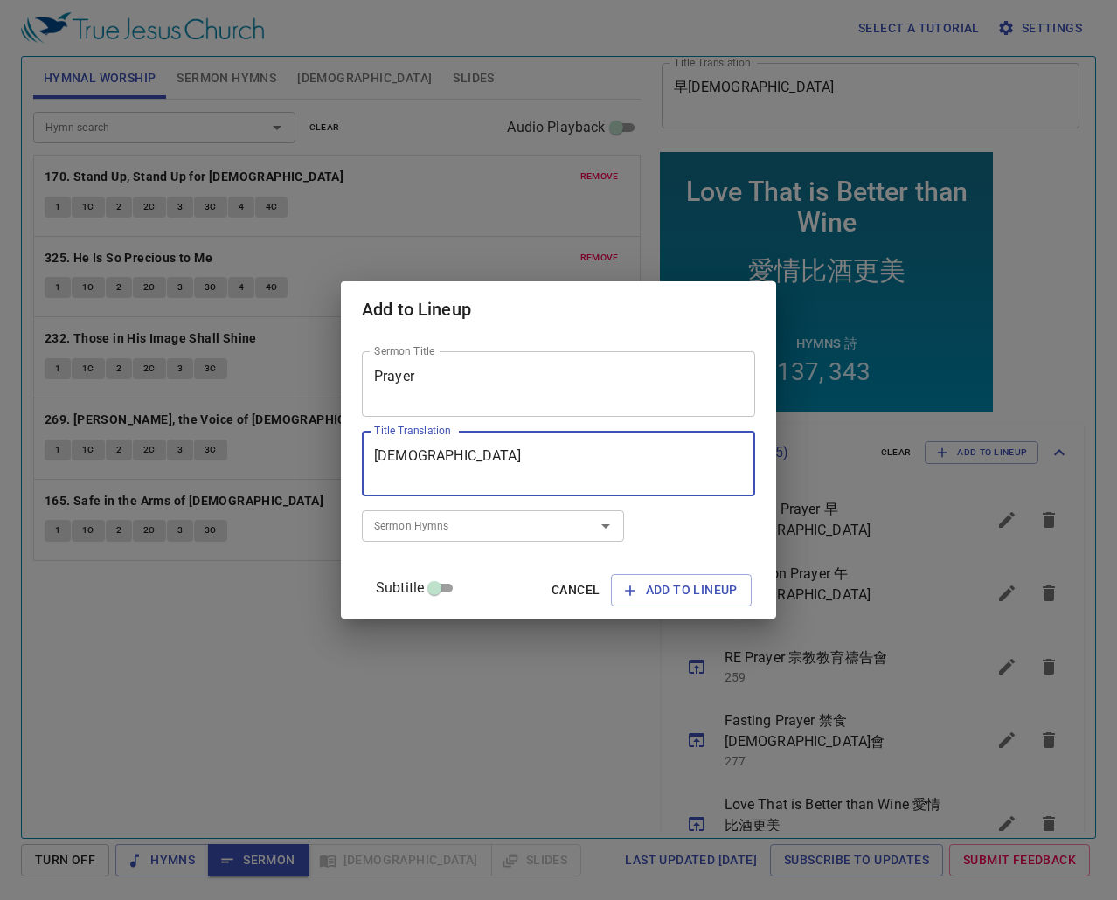
type textarea "祷告会"
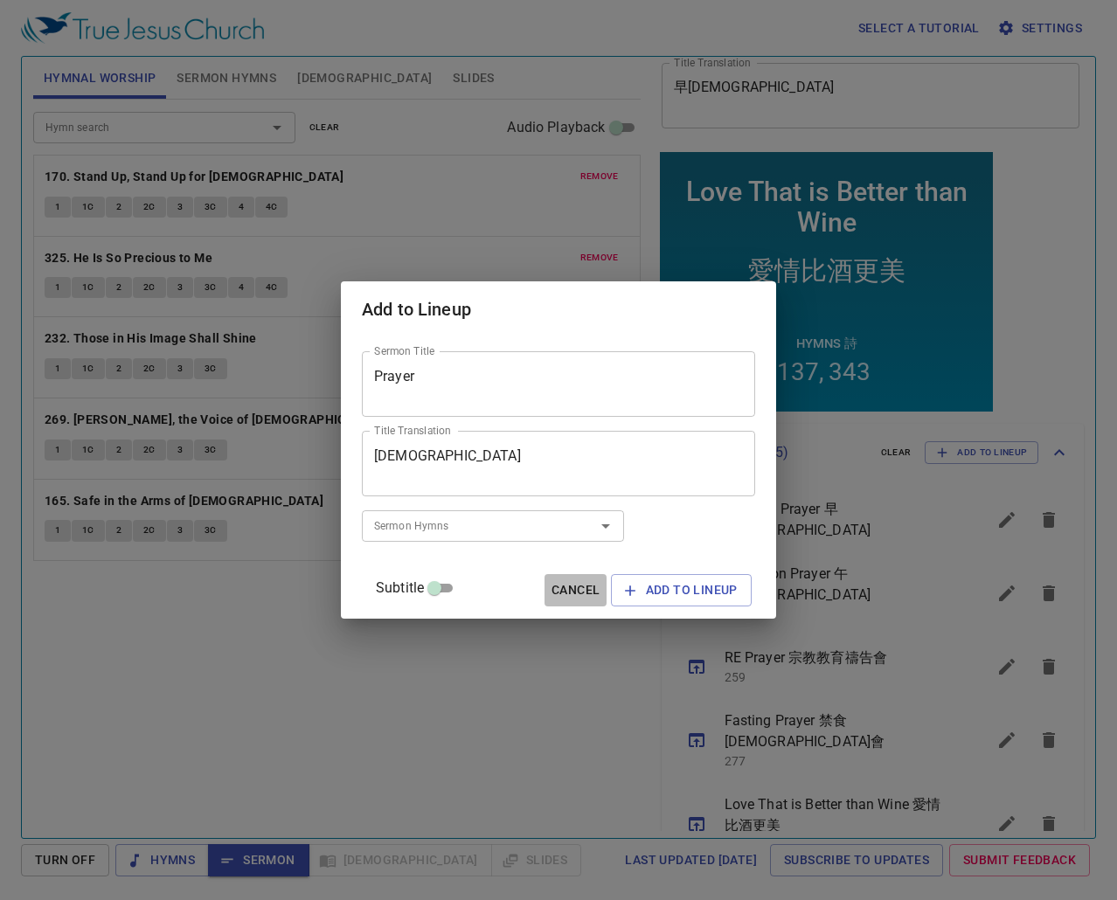
click at [558, 522] on span "Cancel" at bounding box center [575, 590] width 48 height 22
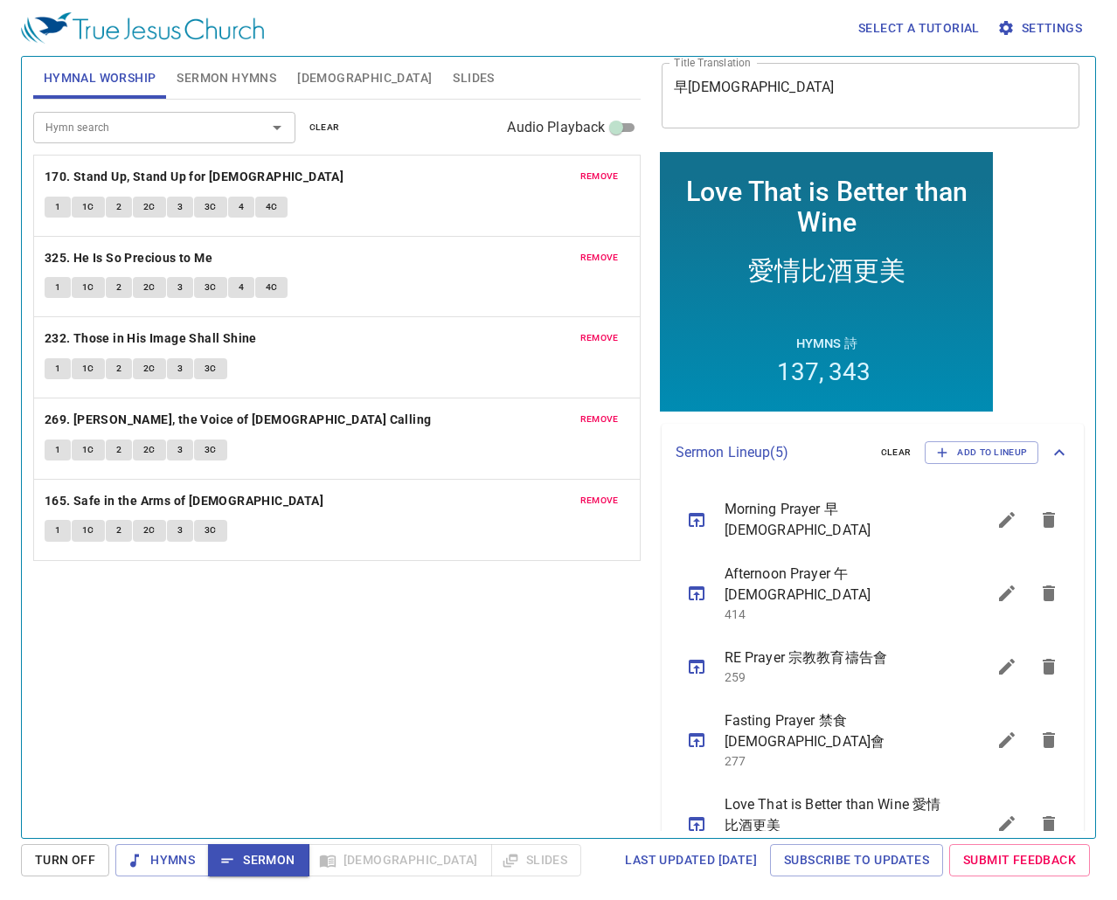
click at [996, 522] on icon "sermon lineup list" at bounding box center [1006, 666] width 21 height 21
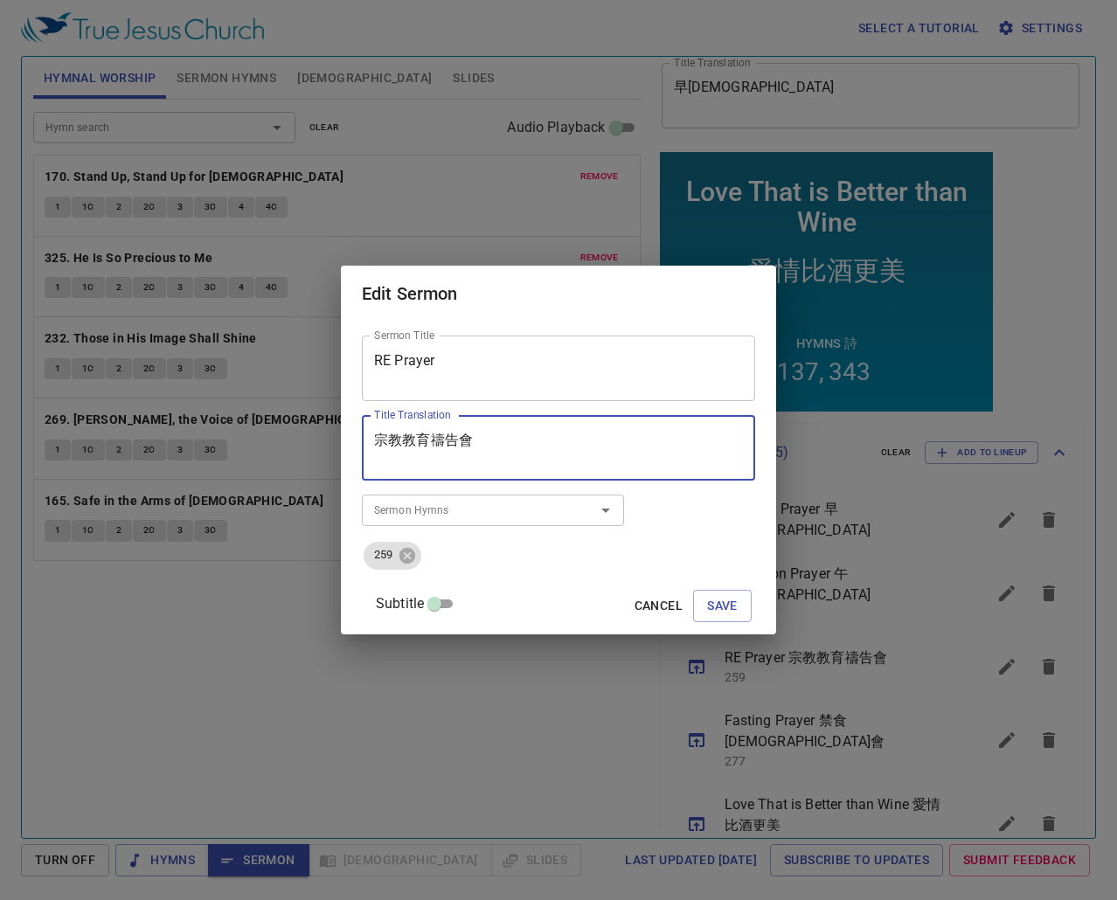
drag, startPoint x: 505, startPoint y: 432, endPoint x: 451, endPoint y: 439, distance: 54.6
click at [451, 439] on textarea "宗教教育禱告會" at bounding box center [558, 448] width 369 height 33
click at [707, 522] on span "Save" at bounding box center [722, 606] width 31 height 22
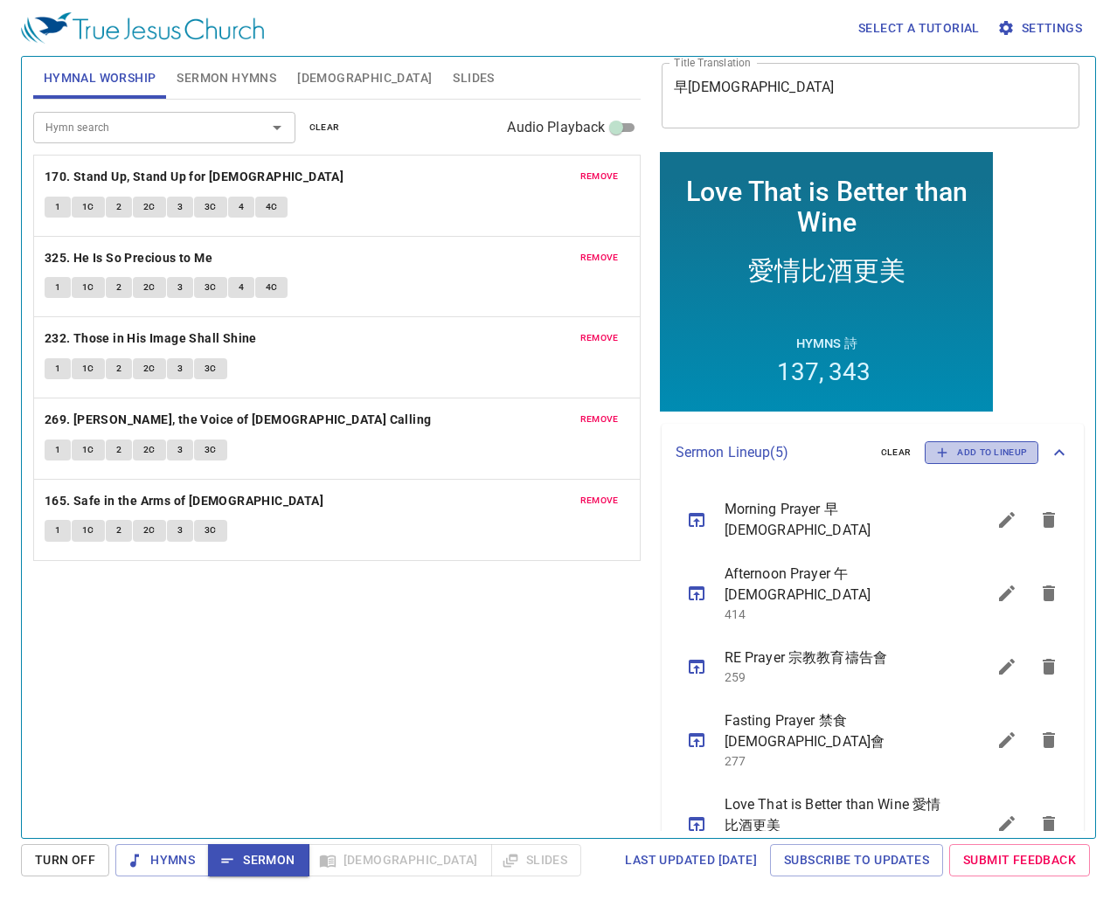
click at [991, 457] on span "Add to Lineup" at bounding box center [981, 453] width 91 height 16
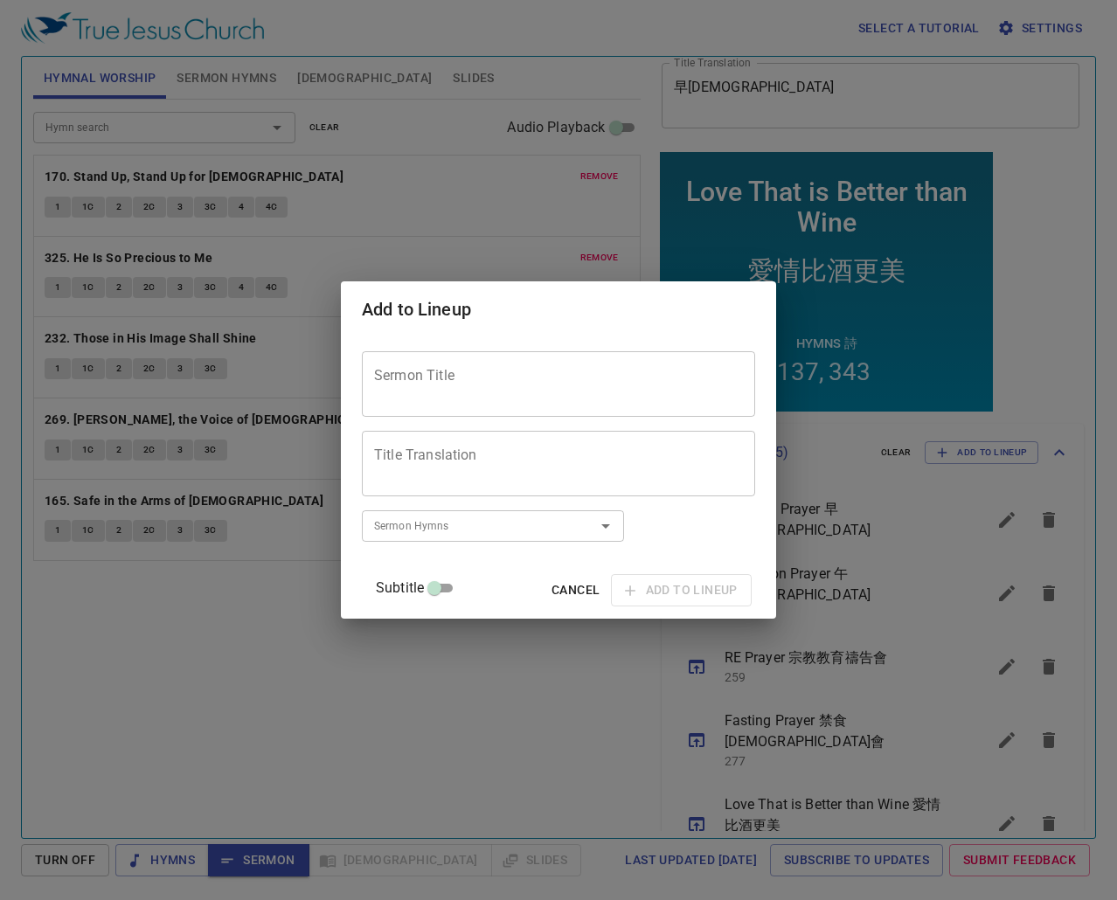
click at [526, 388] on textarea "Sermon Title" at bounding box center [558, 384] width 369 height 33
type textarea "Prayer"
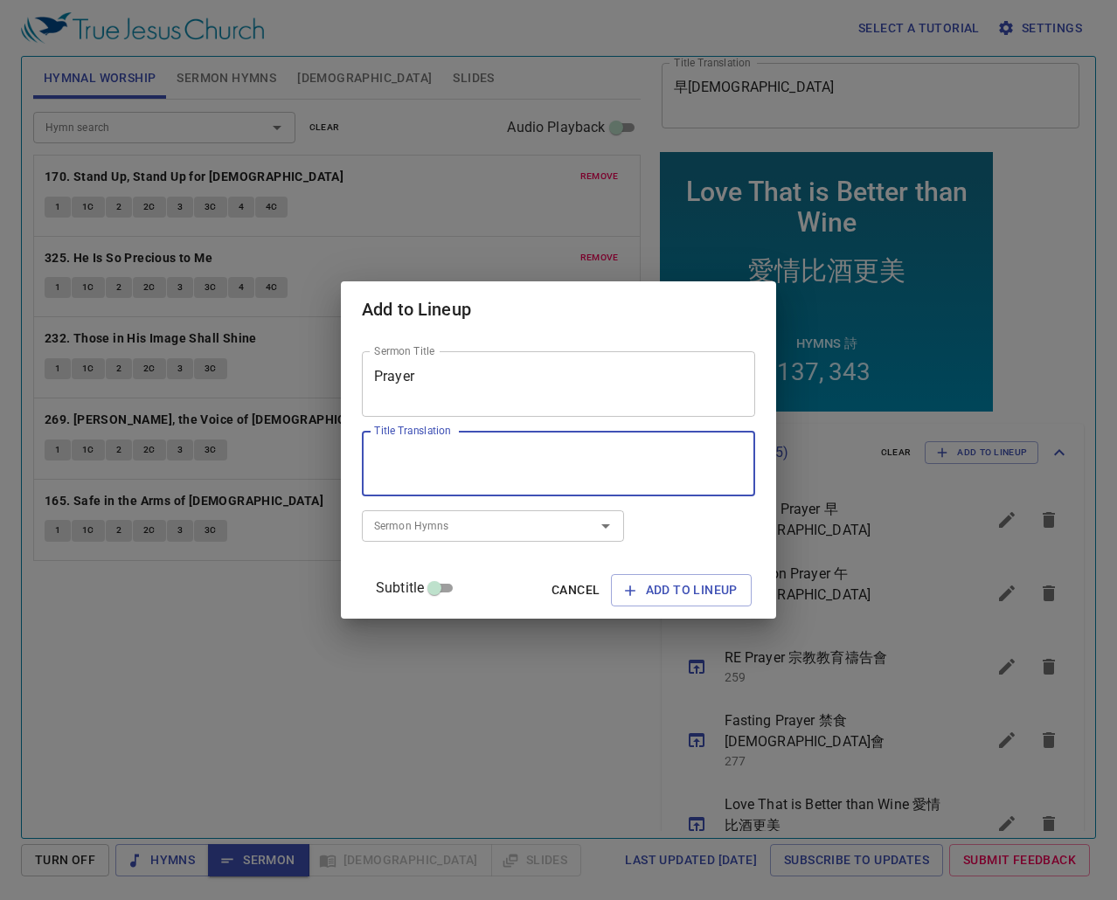
paste textarea "禱告會"
type textarea "禱告會"
click at [674, 522] on button "Add to Lineup" at bounding box center [681, 590] width 141 height 32
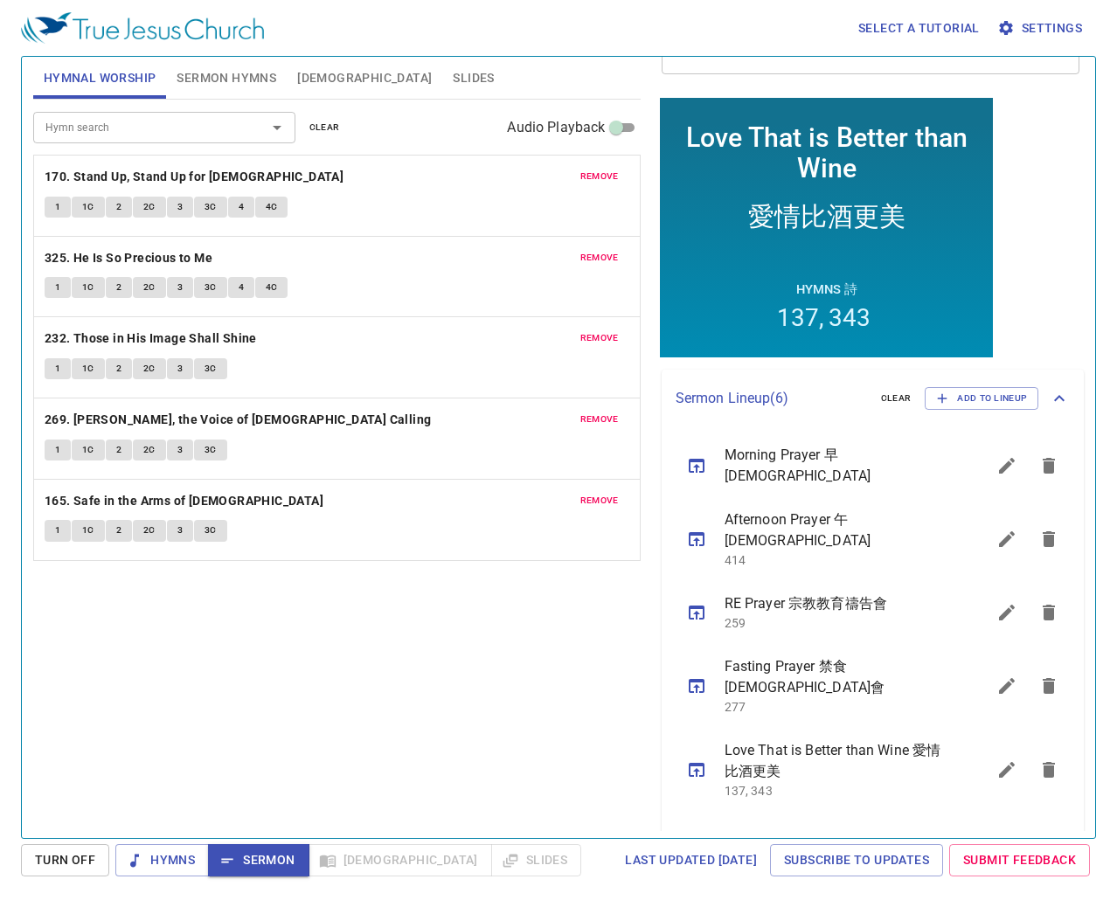
scroll to position [190, 0]
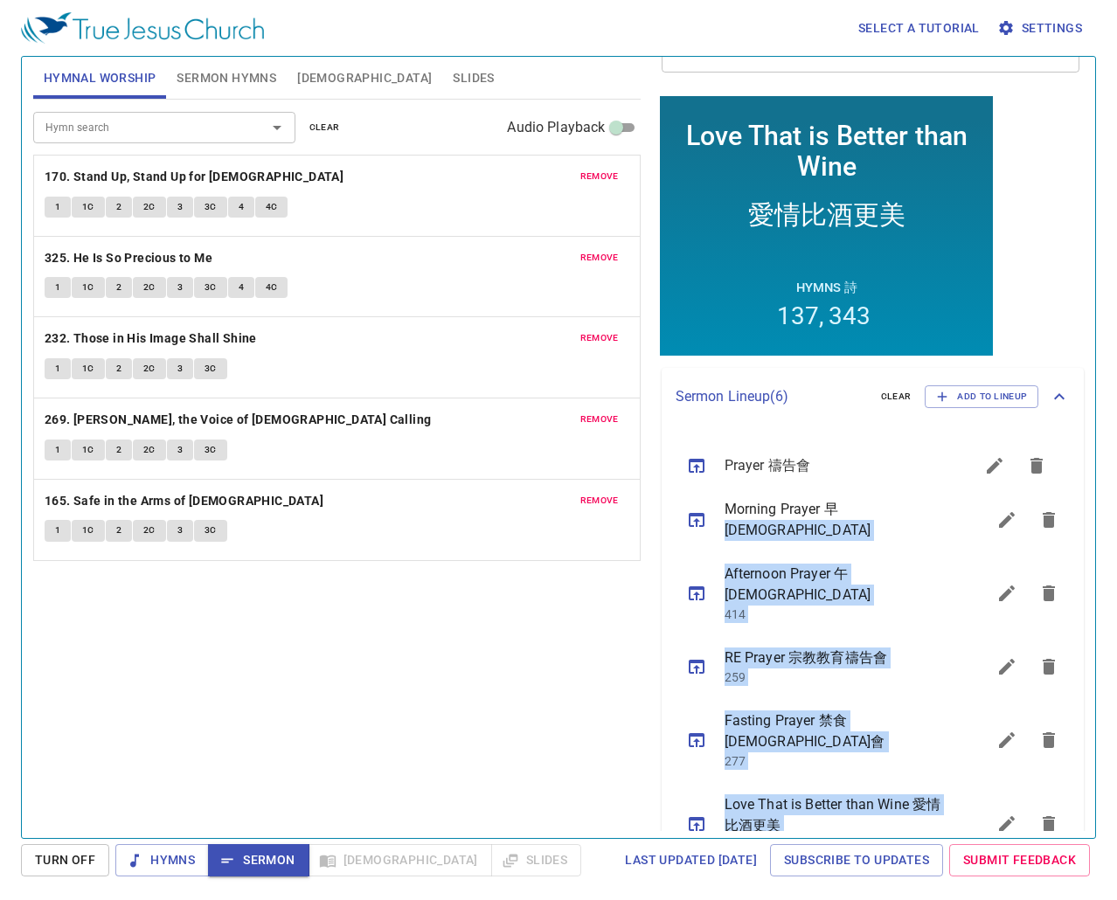
drag, startPoint x: 813, startPoint y: 787, endPoint x: 837, endPoint y: 459, distance: 329.3
click at [837, 459] on ul "Morning Prayer 早禱會 Afternoon Prayer 午禱會 414 RE Prayer 宗教教育禱告會 259 Fasting Praye…" at bounding box center [872, 648] width 423 height 447
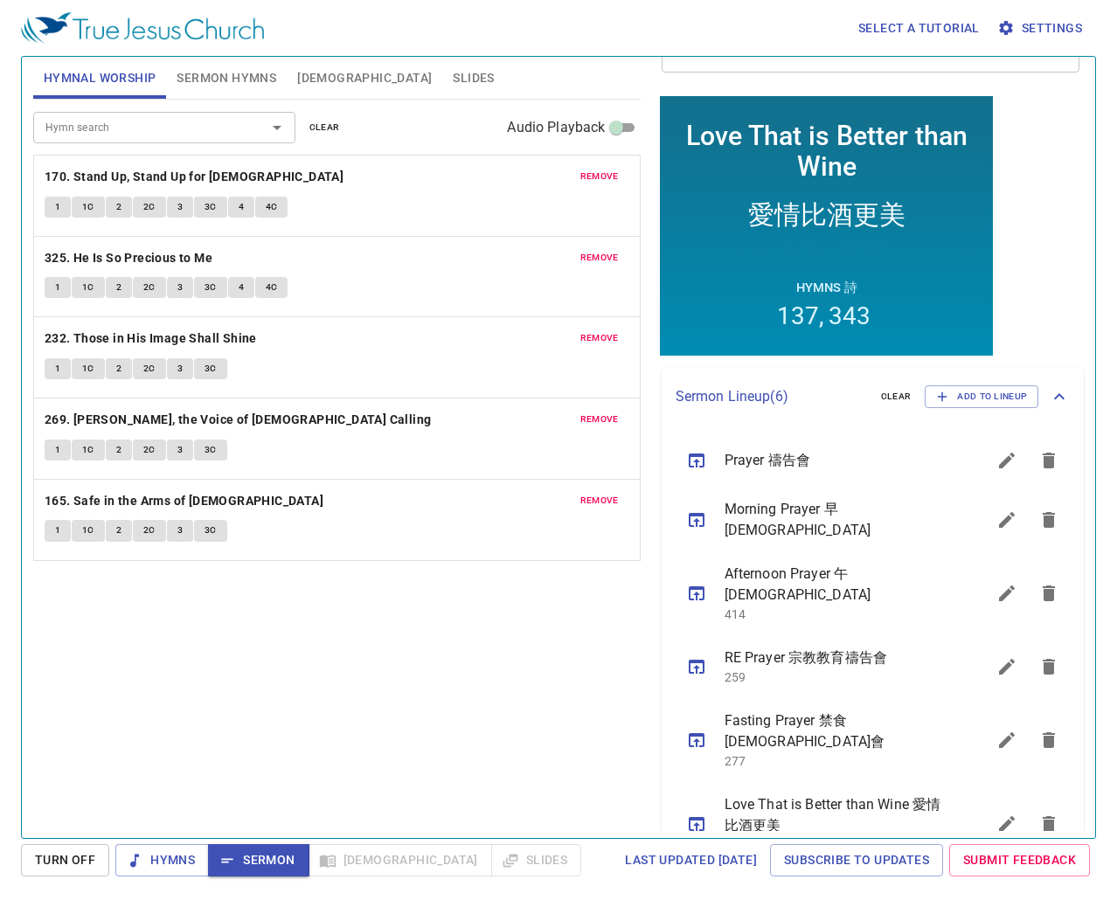
click at [552, 522] on div "Hymn search Hymn search clear Audio Playback remove 170. Stand Up, Stand Up for…" at bounding box center [336, 461] width 607 height 723
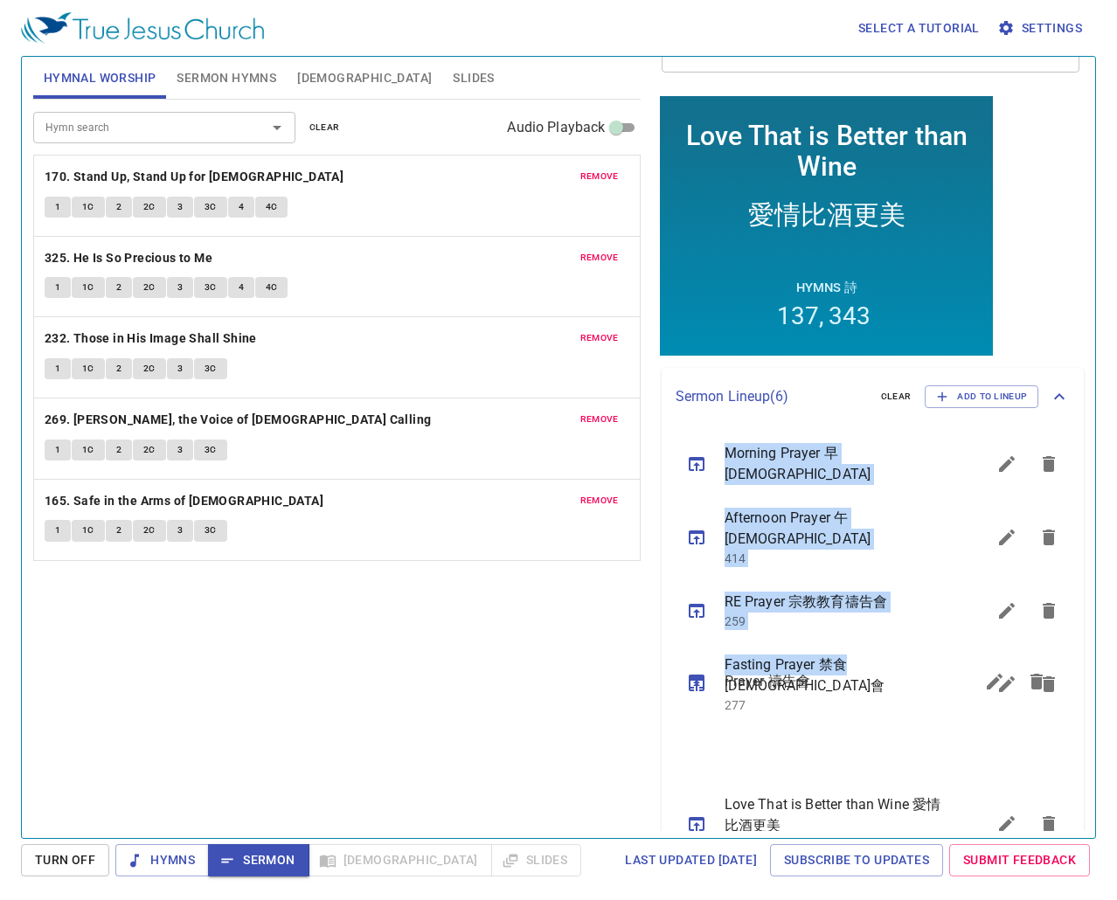
drag, startPoint x: 851, startPoint y: 459, endPoint x: 845, endPoint y: 688, distance: 229.0
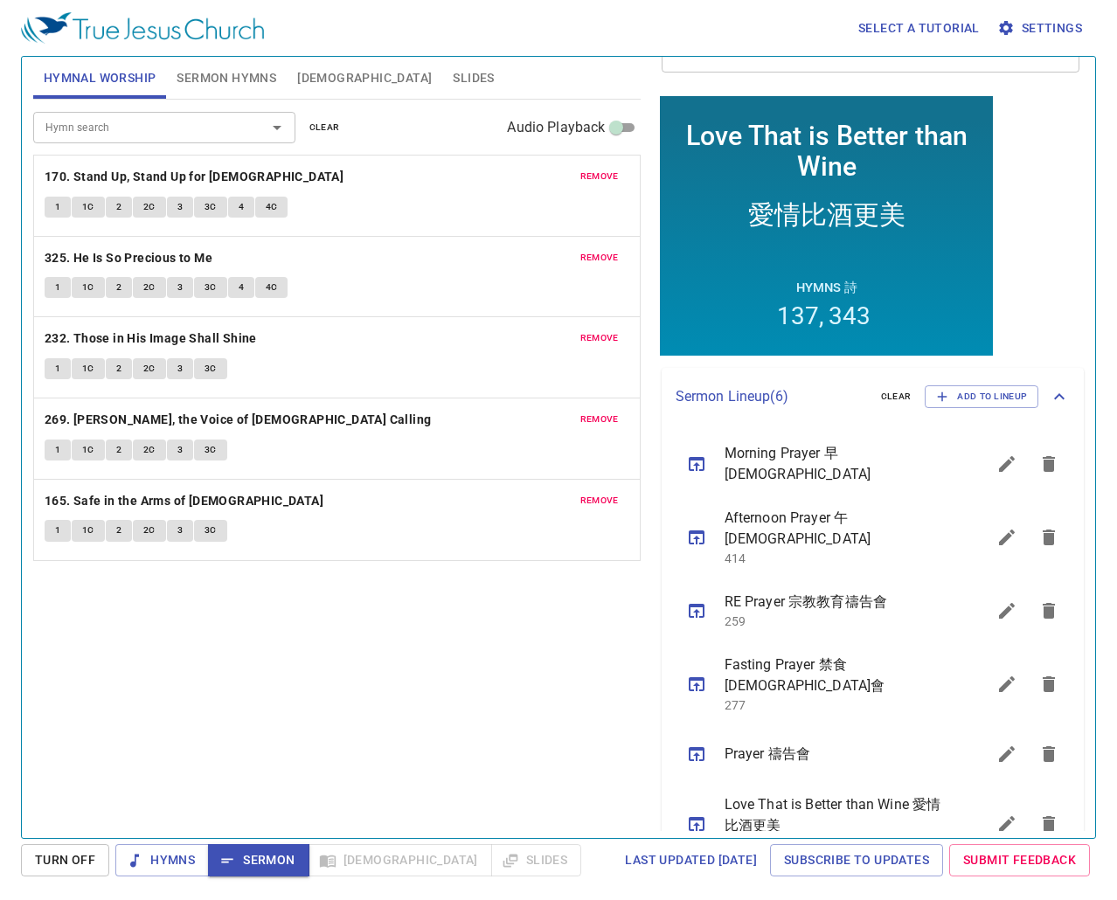
click at [517, 522] on div "Hymn search Hymn search clear Audio Playback remove 170. Stand Up, Stand Up for…" at bounding box center [336, 461] width 607 height 723
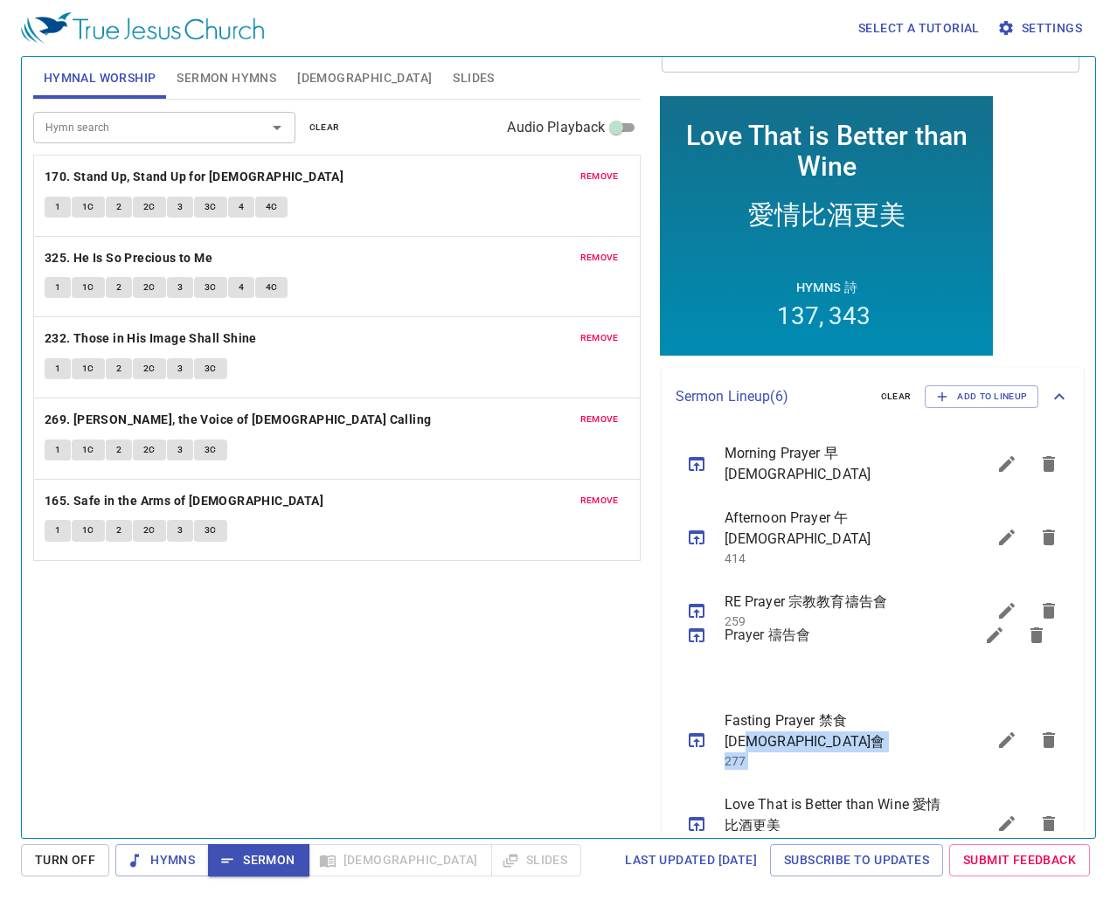
drag, startPoint x: 869, startPoint y: 711, endPoint x: 889, endPoint y: 636, distance: 77.6
click at [889, 522] on ul "Morning Prayer 早禱會 Afternoon Prayer 午禱會 414 RE Prayer 宗教教育禱告會 259 Fasting Praye…" at bounding box center [872, 648] width 423 height 447
click at [688, 522] on icon "sermon lineup list" at bounding box center [696, 670] width 16 height 14
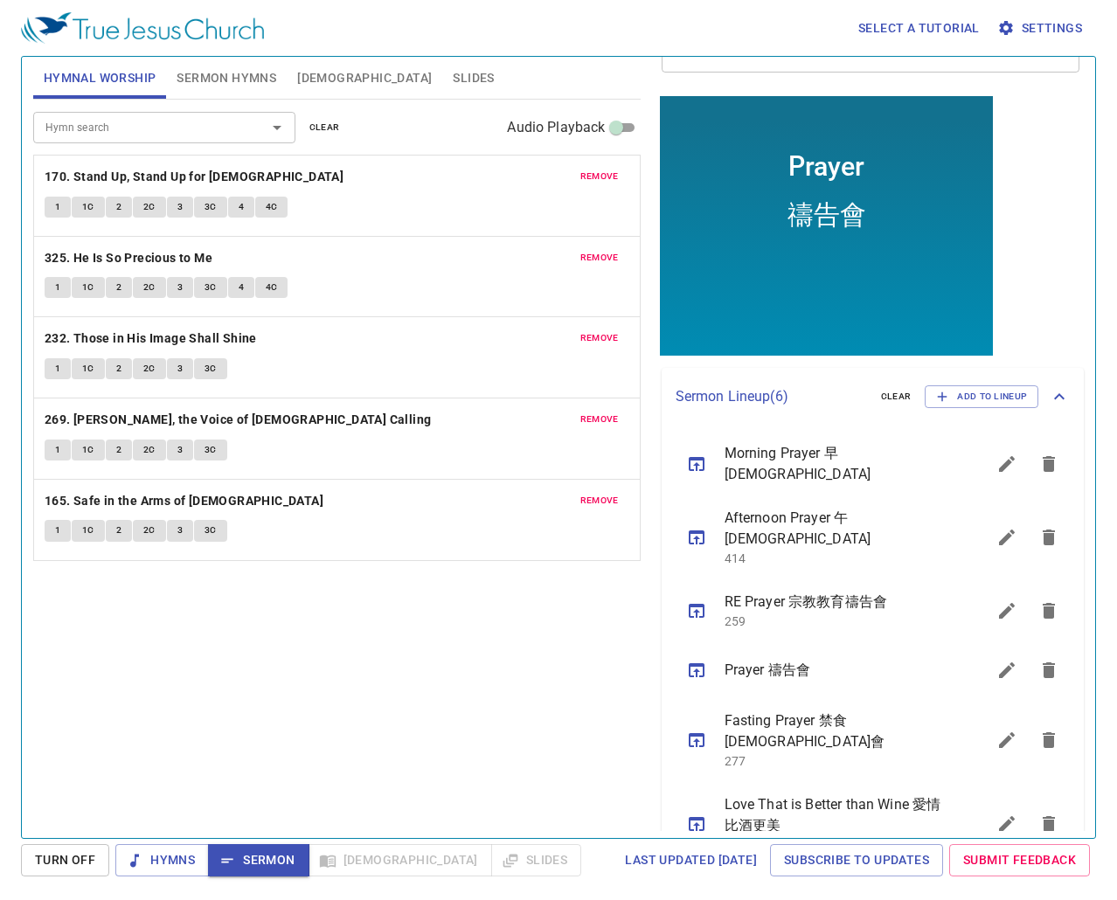
click at [450, 522] on div "Hymn search Hymn search clear Audio Playback remove 170. Stand Up, Stand Up for…" at bounding box center [336, 461] width 607 height 723
click at [790, 522] on span "Love That is Better than Wine 愛情比酒更美" at bounding box center [834, 815] width 220 height 42
click at [229, 72] on span "Sermon Hymns" at bounding box center [226, 78] width 100 height 22
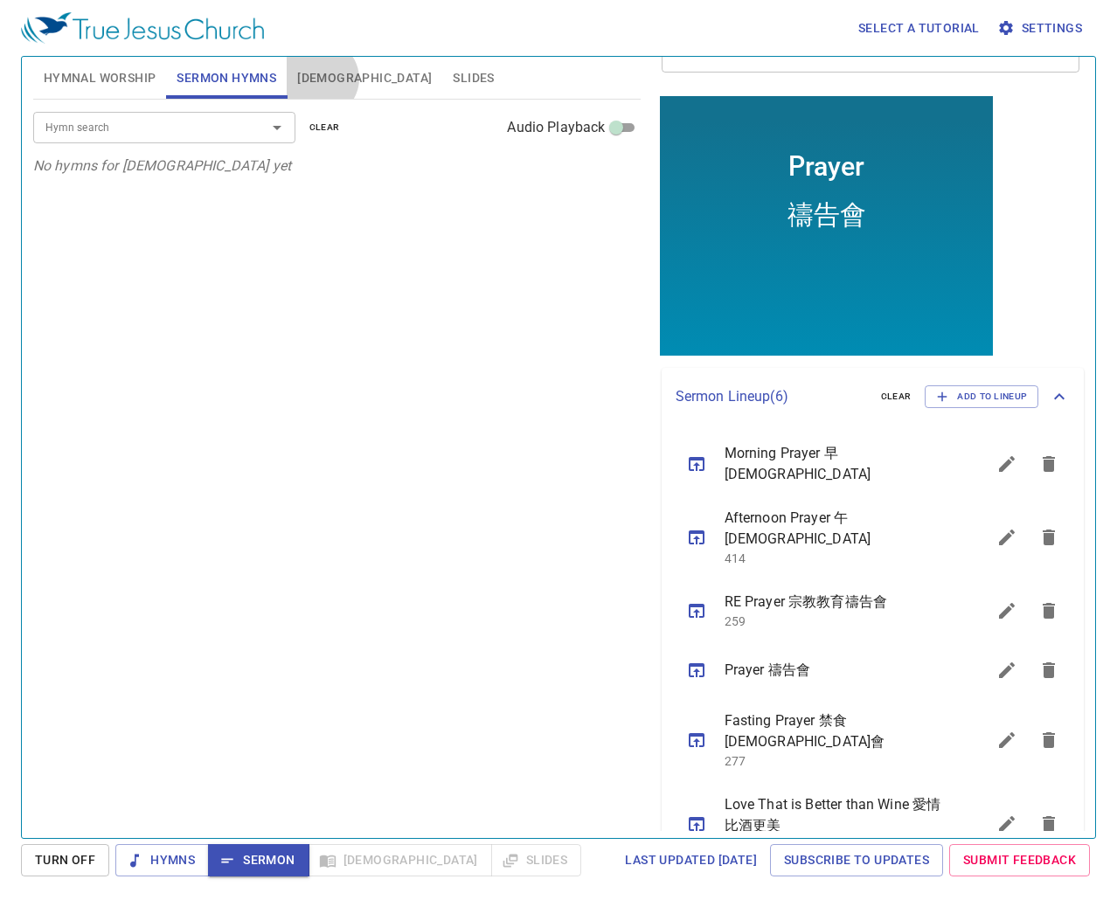
click at [320, 79] on span "[DEMOGRAPHIC_DATA]" at bounding box center [364, 78] width 135 height 22
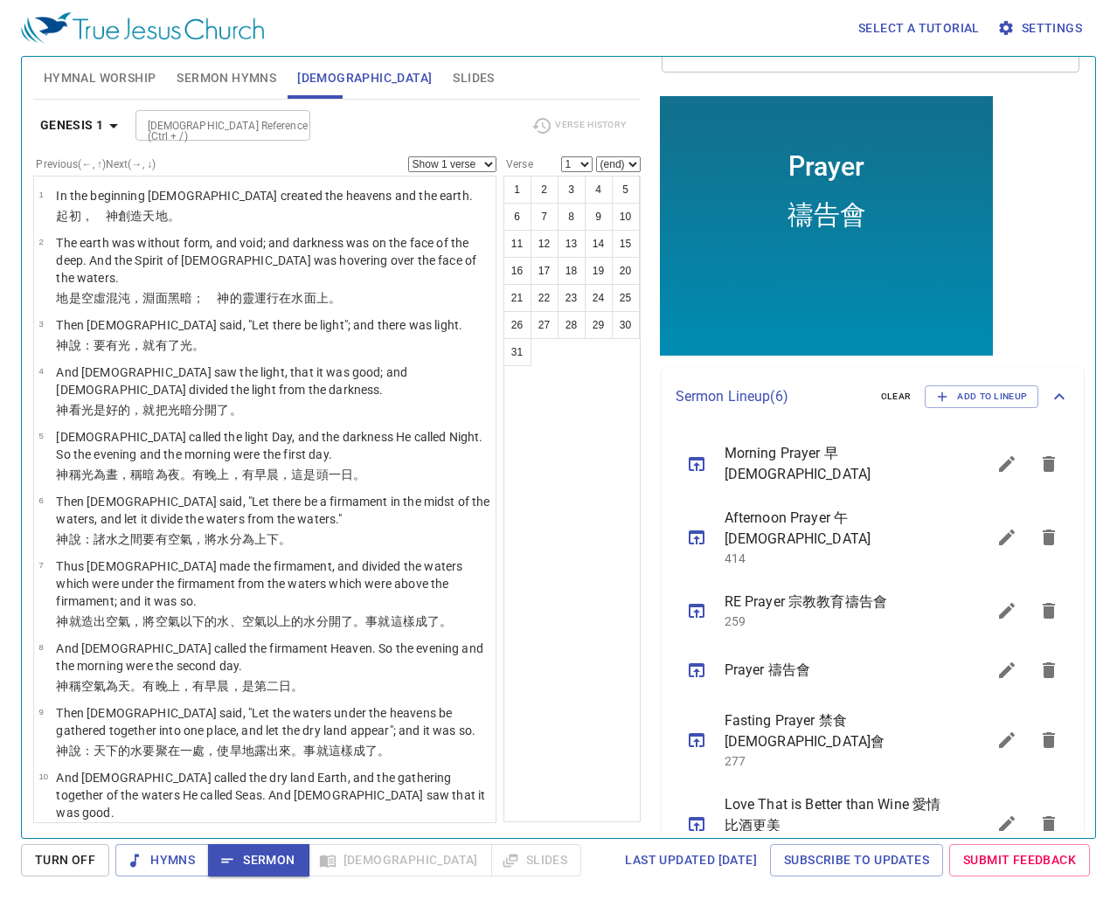
click at [225, 78] on span "Sermon Hymns" at bounding box center [226, 78] width 100 height 22
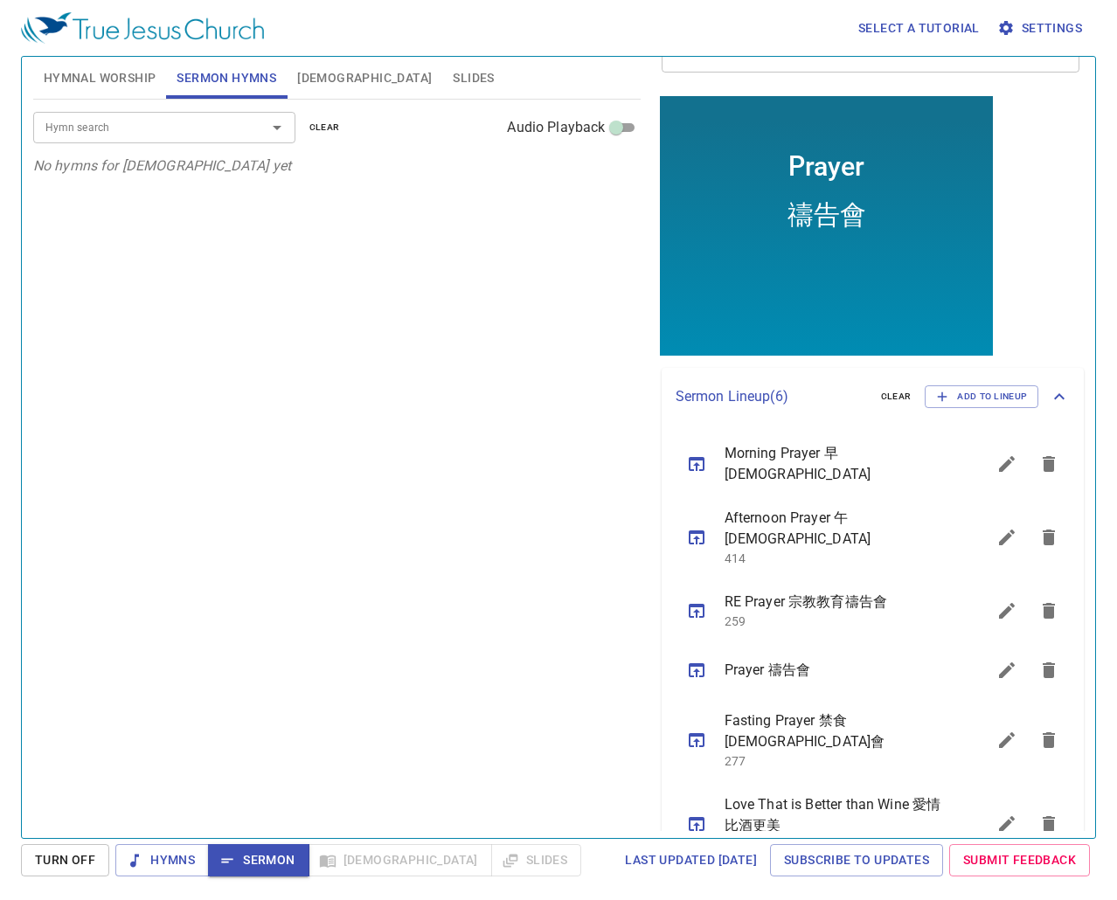
click at [704, 522] on icon "sermon lineup list" at bounding box center [696, 823] width 21 height 21
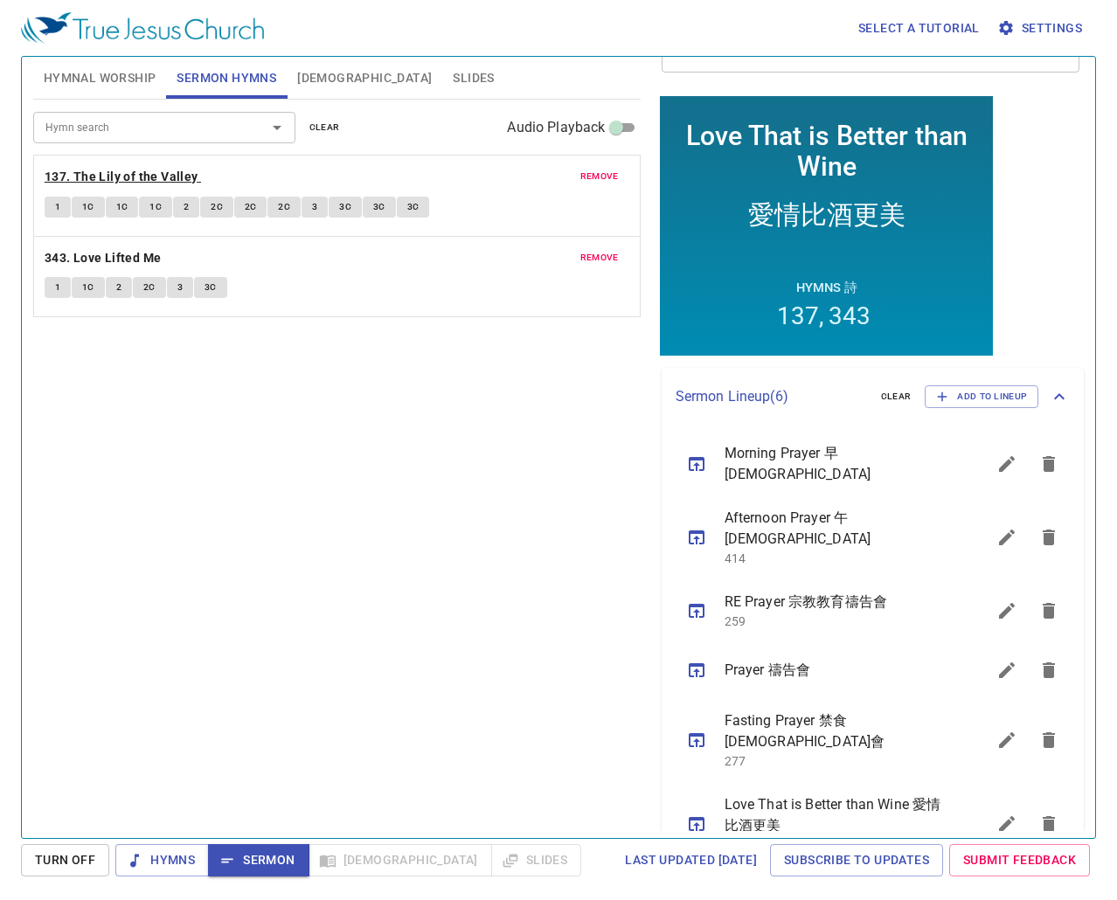
click at [91, 181] on b "137. The Lily of the Valley" at bounding box center [122, 177] width 154 height 22
click at [55, 208] on span "1" at bounding box center [57, 207] width 5 height 16
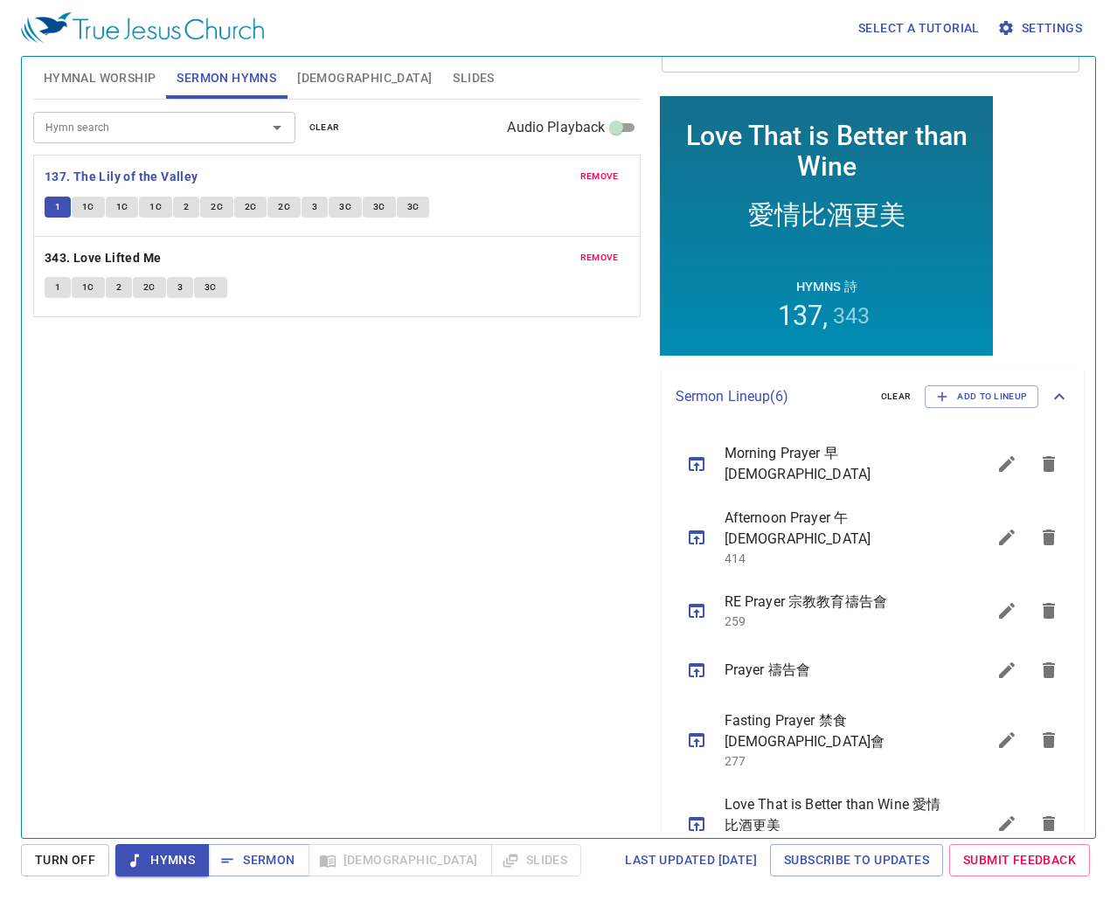
click at [93, 209] on span "1C" at bounding box center [88, 207] width 12 height 16
click at [116, 211] on span "1C" at bounding box center [122, 207] width 12 height 16
click at [147, 208] on button "1C" at bounding box center [155, 207] width 33 height 21
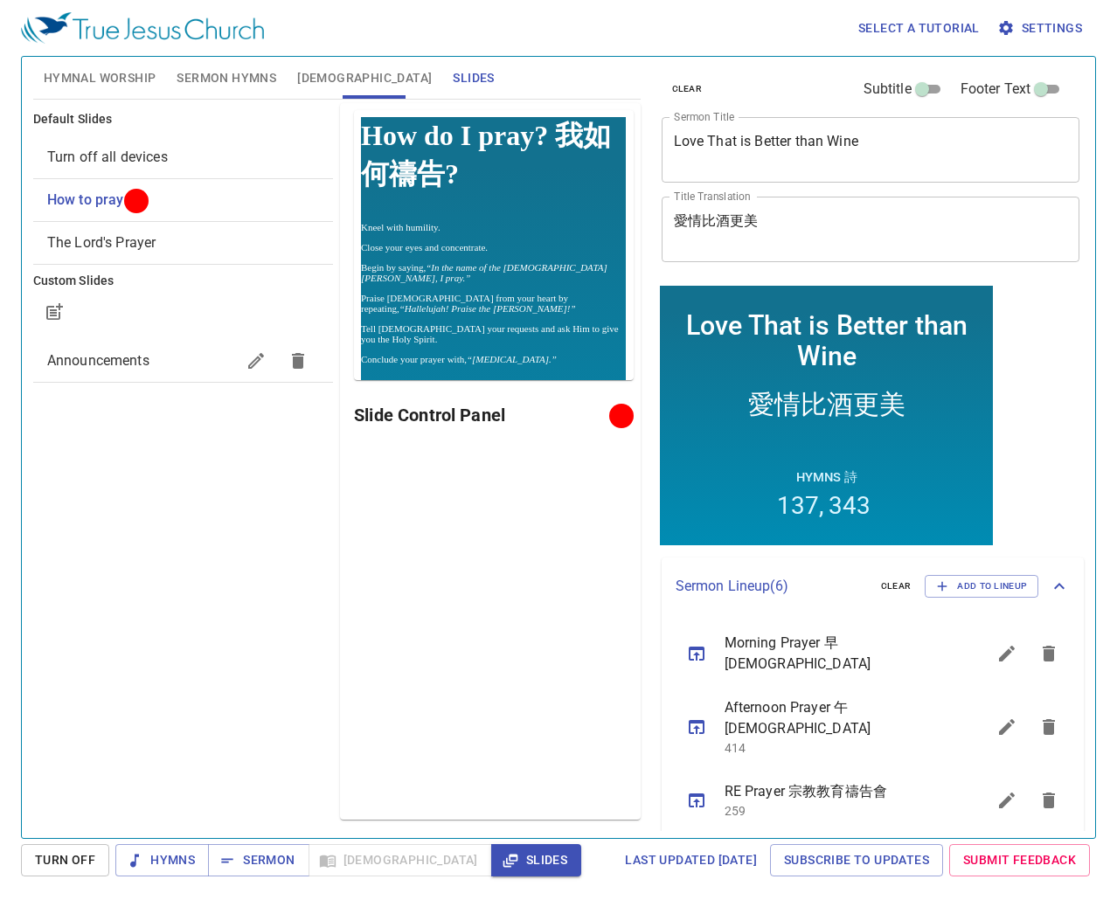
scroll to position [190, 0]
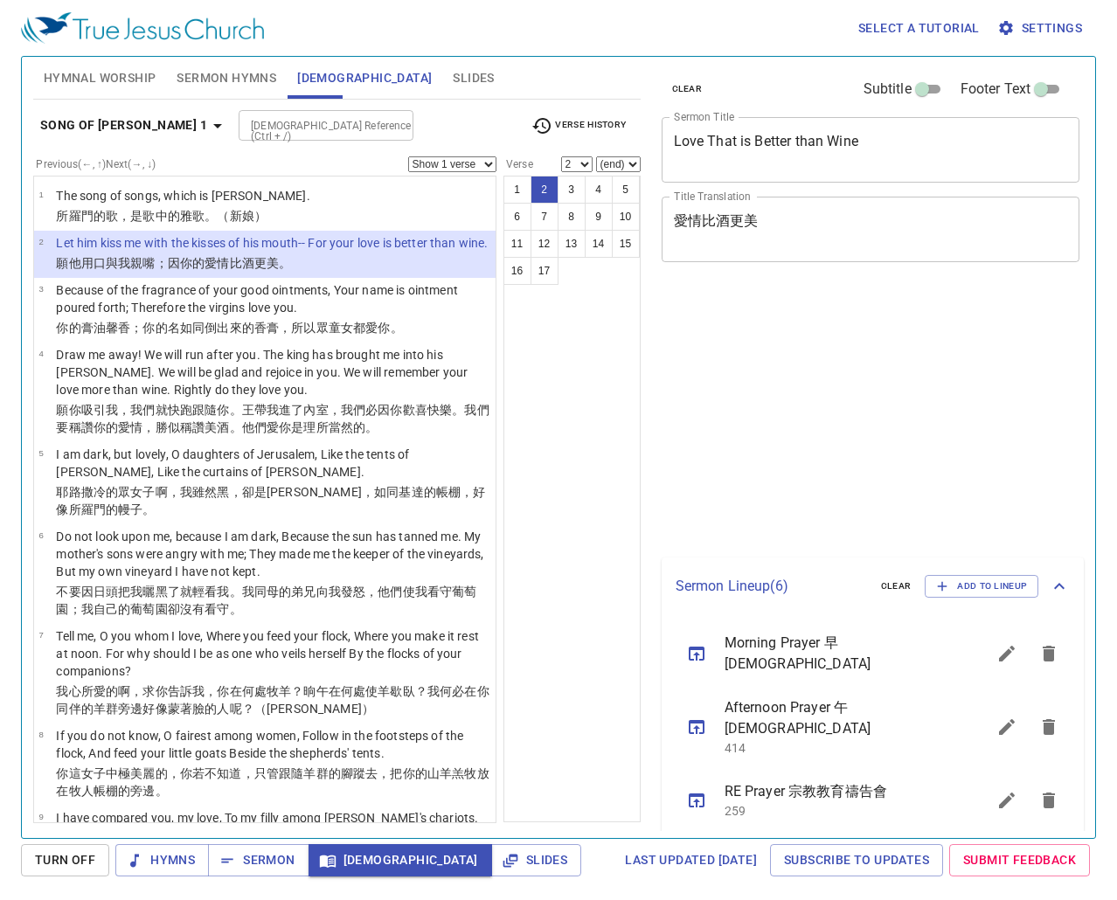
select select "2"
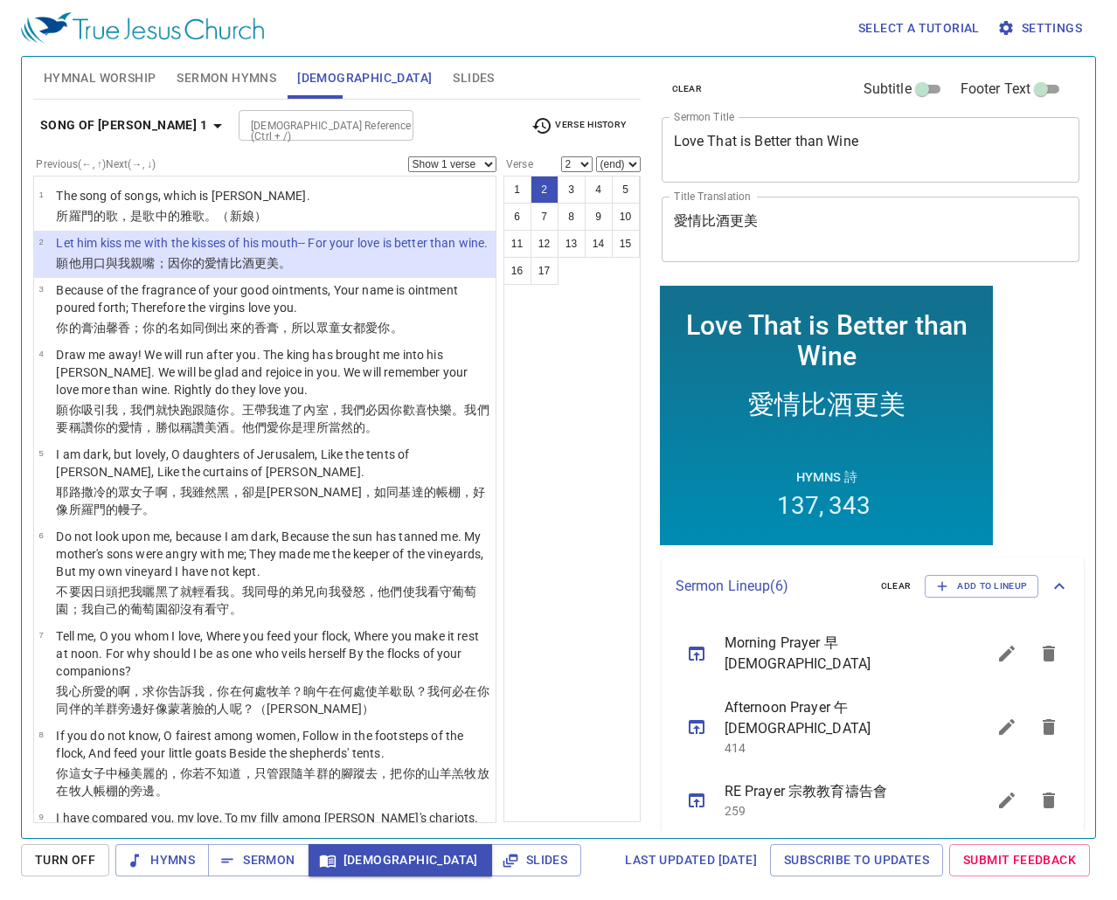
scroll to position [190, 0]
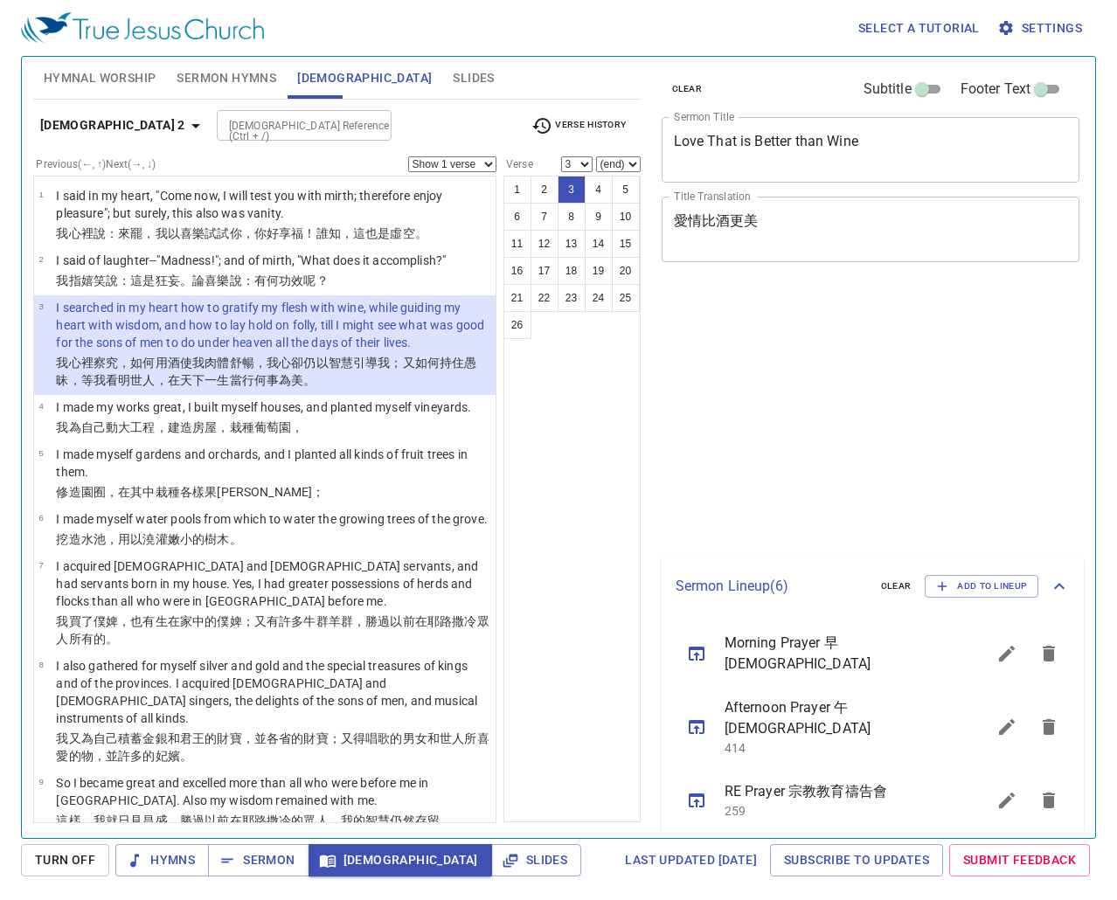
select select "3"
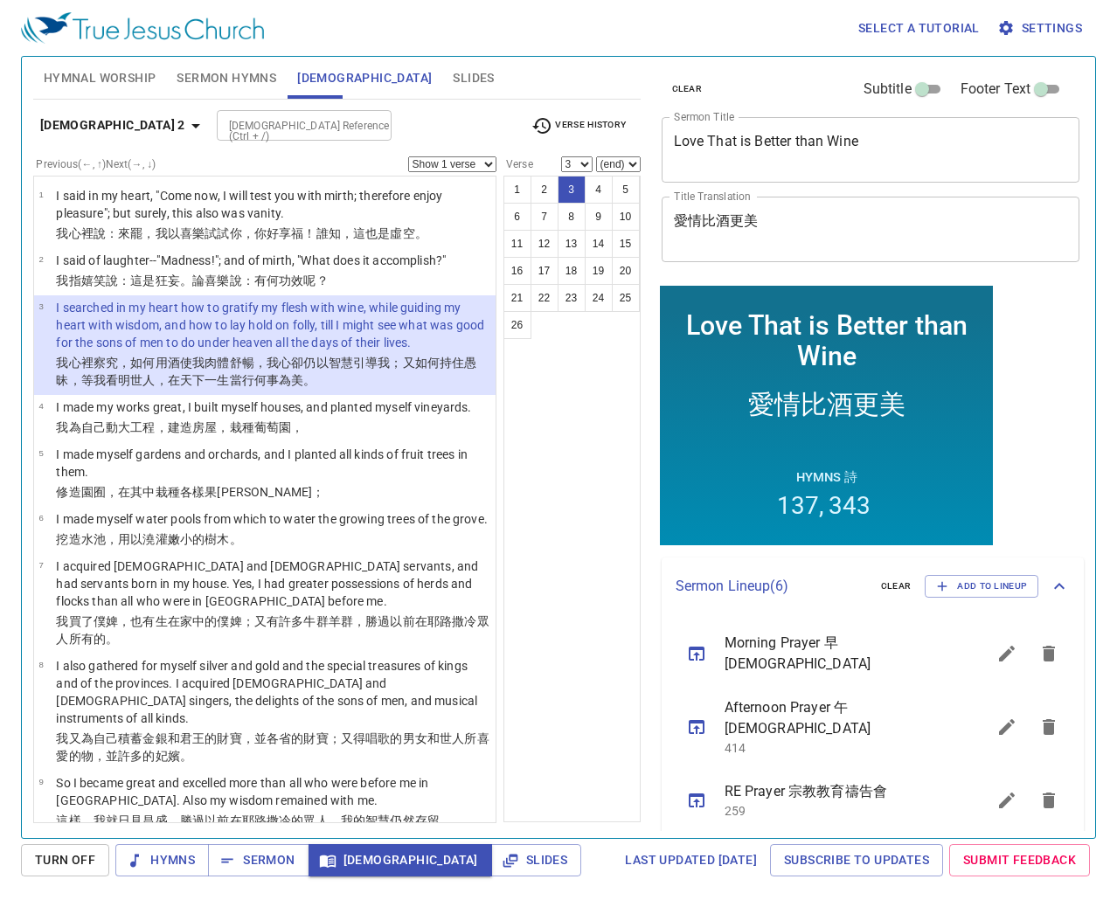
scroll to position [190, 0]
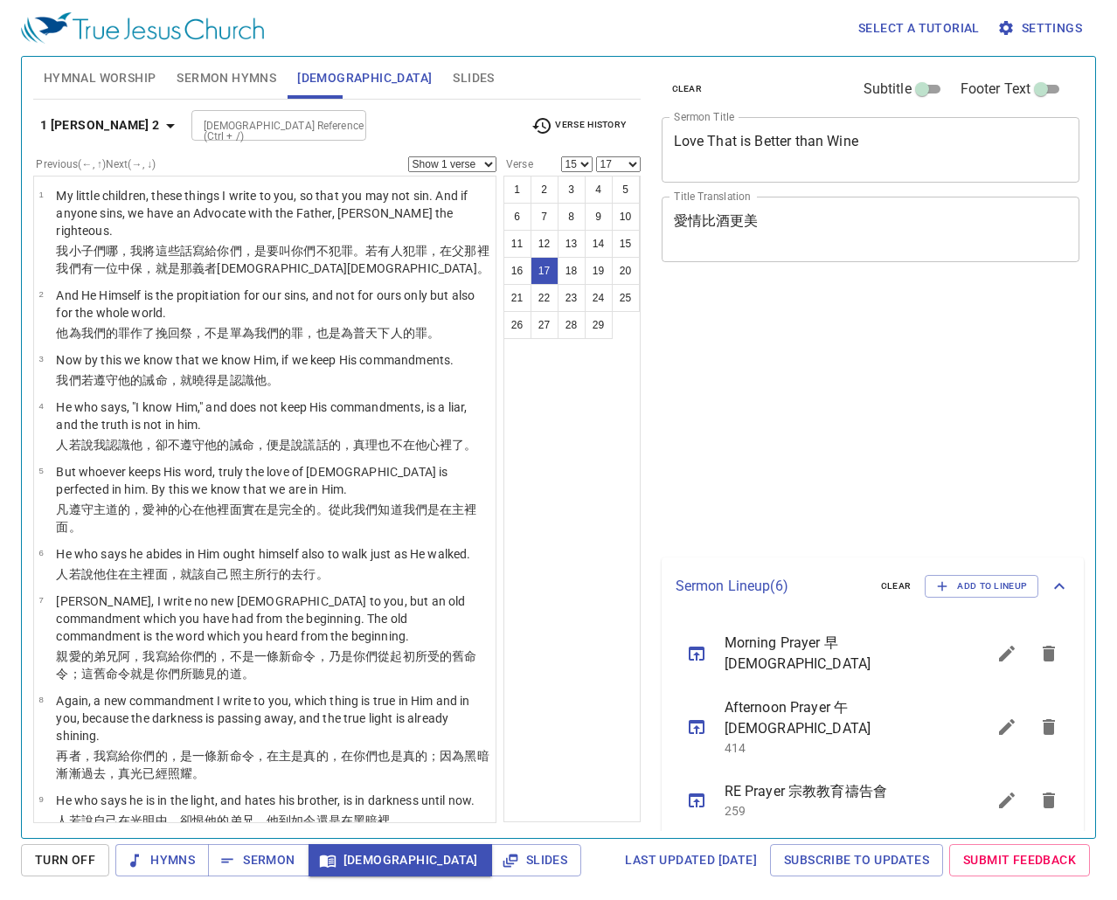
select select "15"
select select "17"
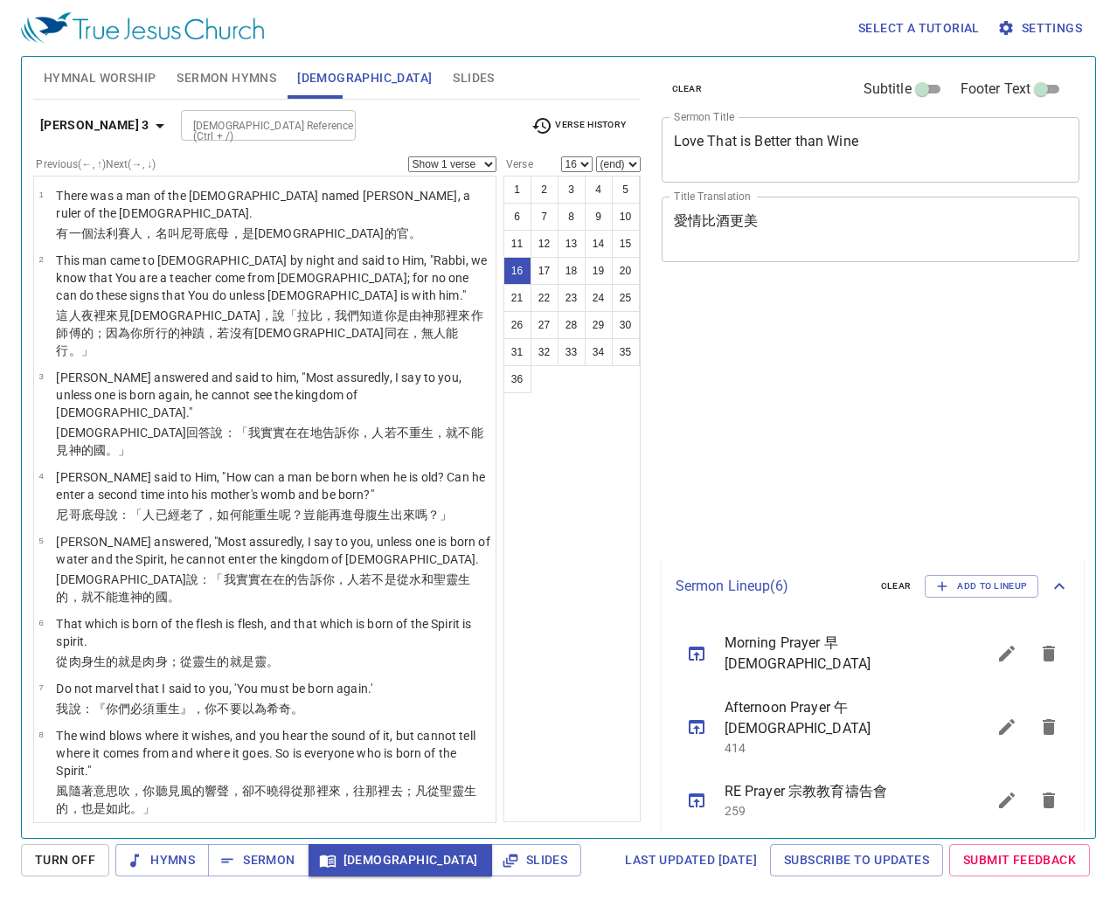
select select "16"
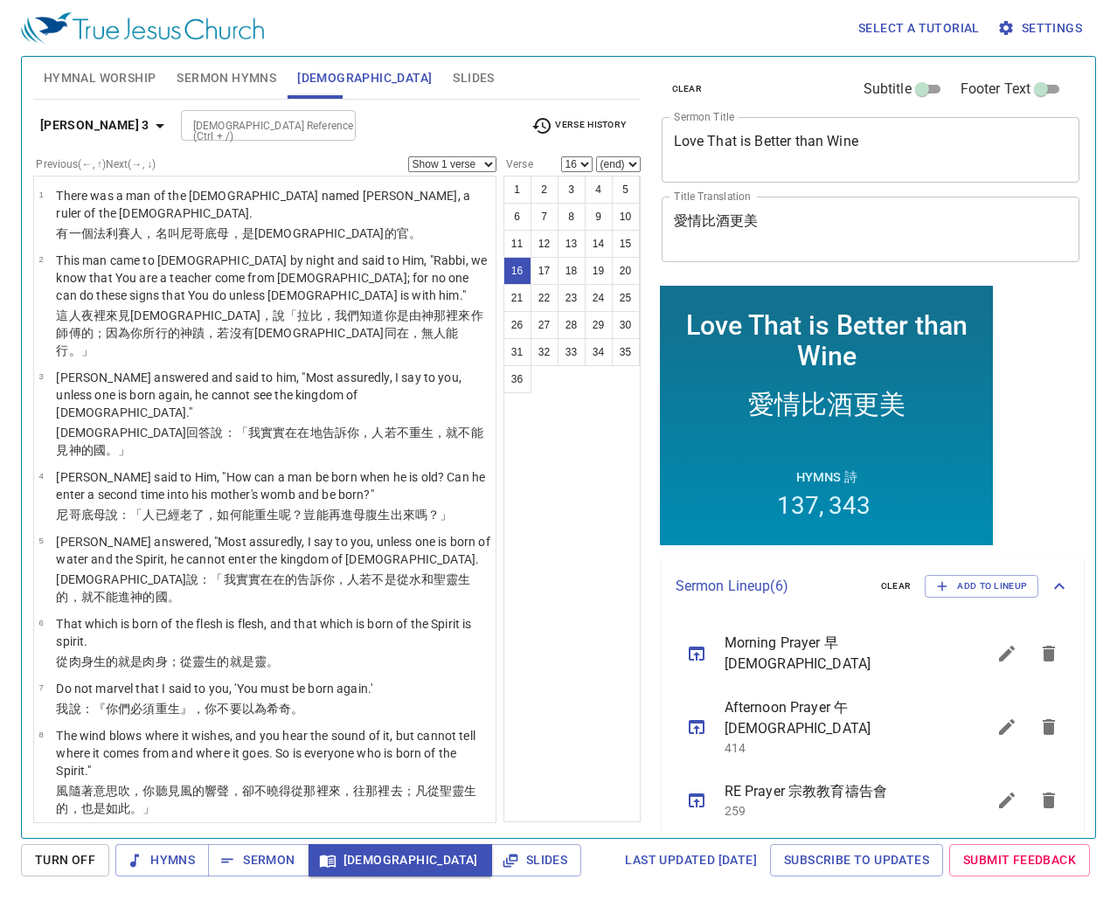
scroll to position [190, 0]
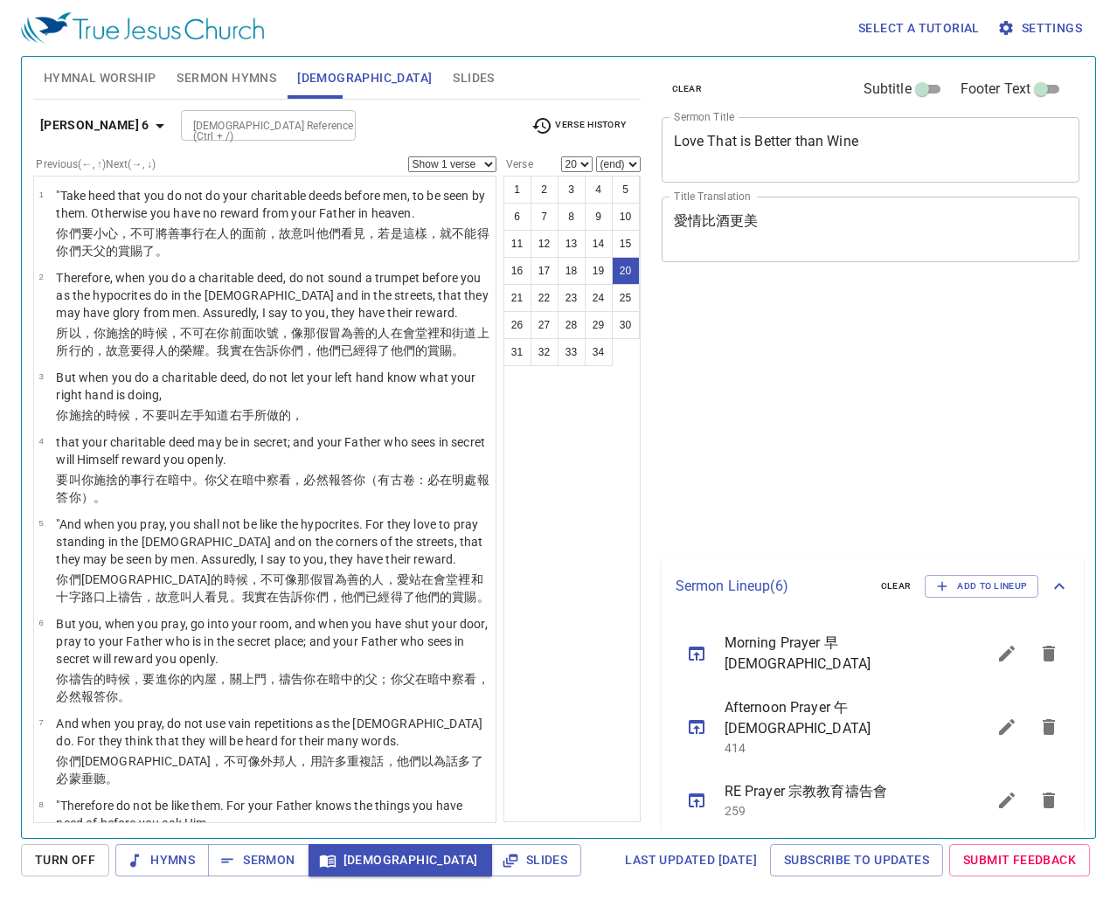
select select "20"
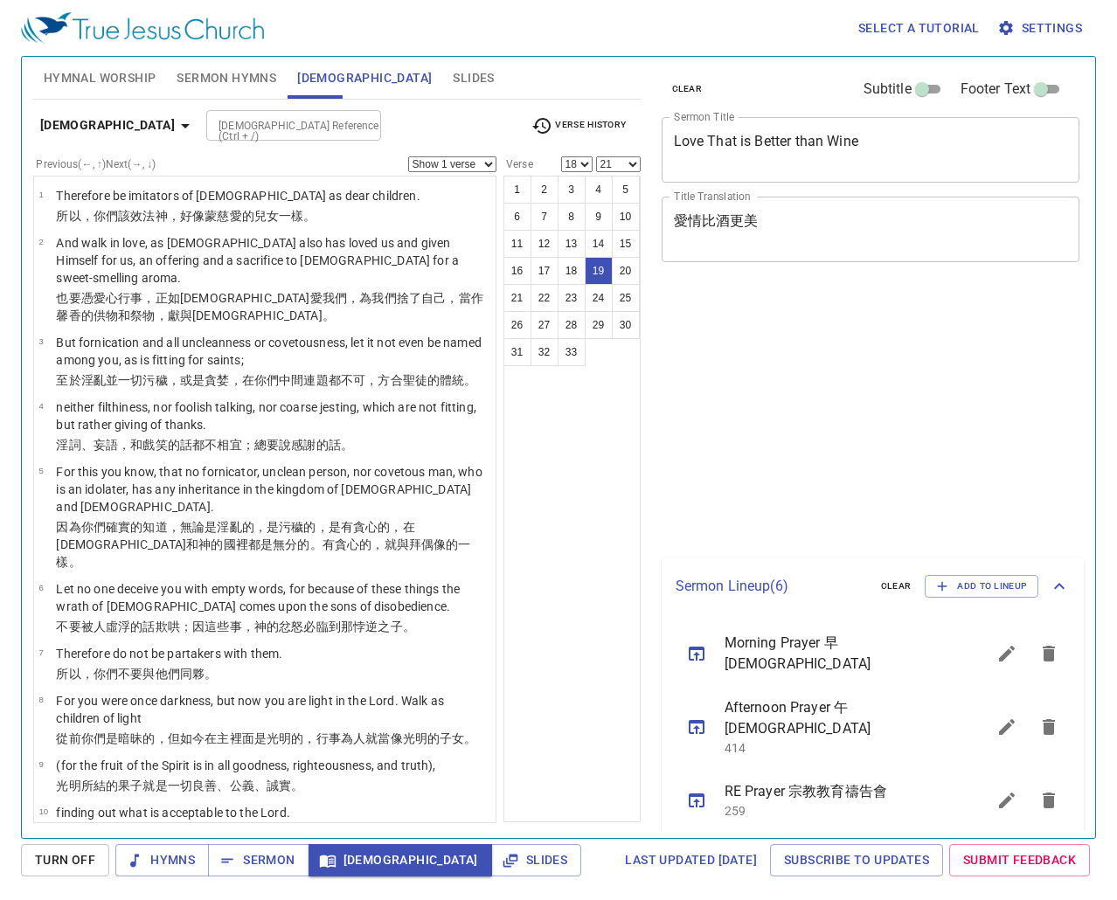
select select "18"
select select "21"
select select "18"
select select "21"
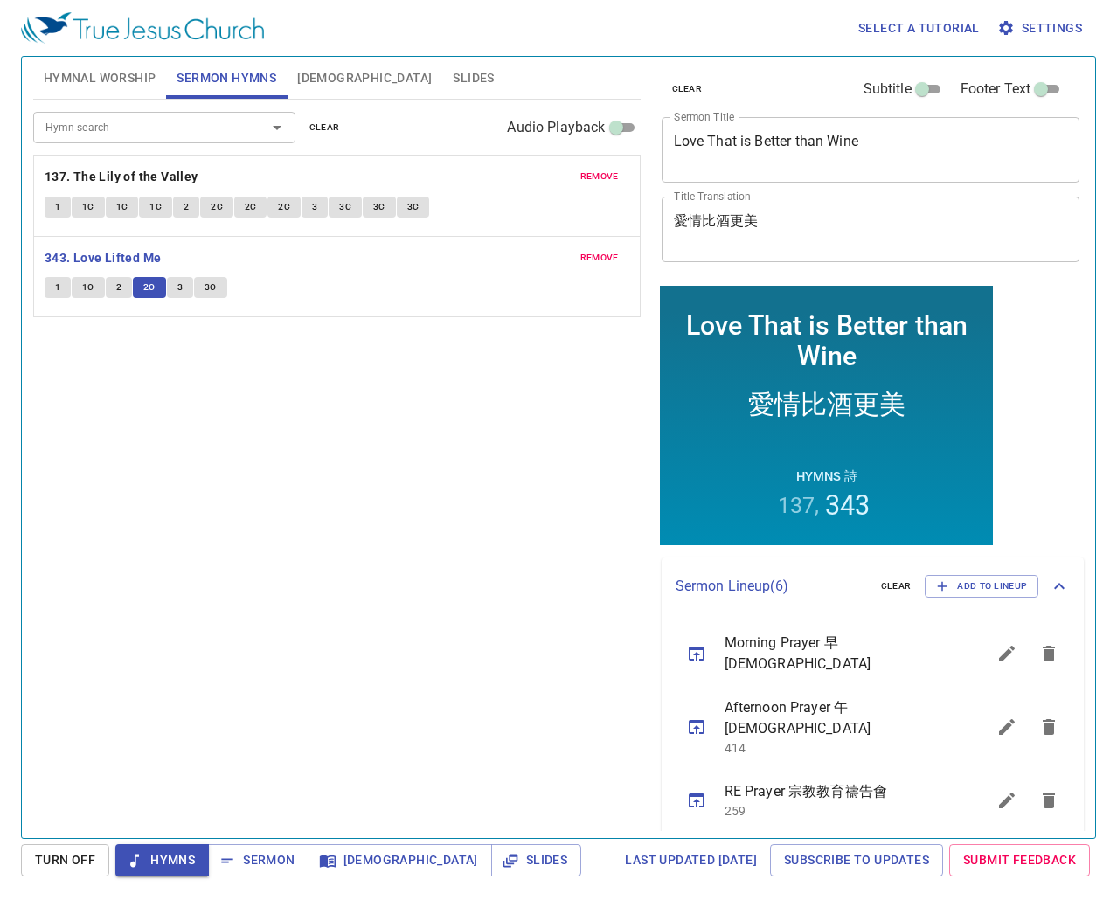
scroll to position [190, 0]
